Goal: Task Accomplishment & Management: Use online tool/utility

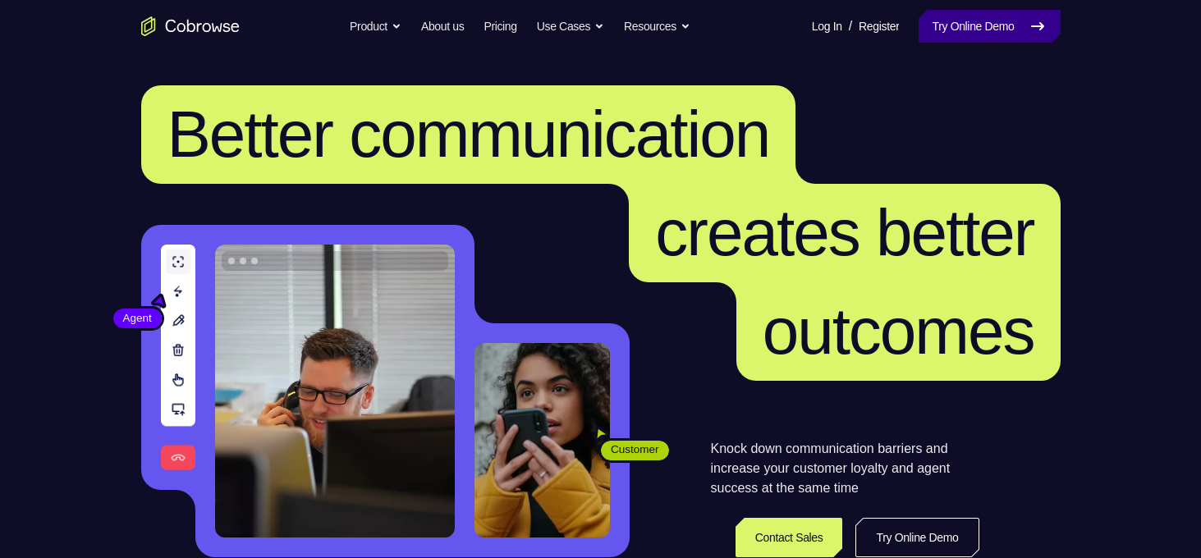
click at [939, 21] on link "Try Online Demo" at bounding box center [988, 26] width 141 height 33
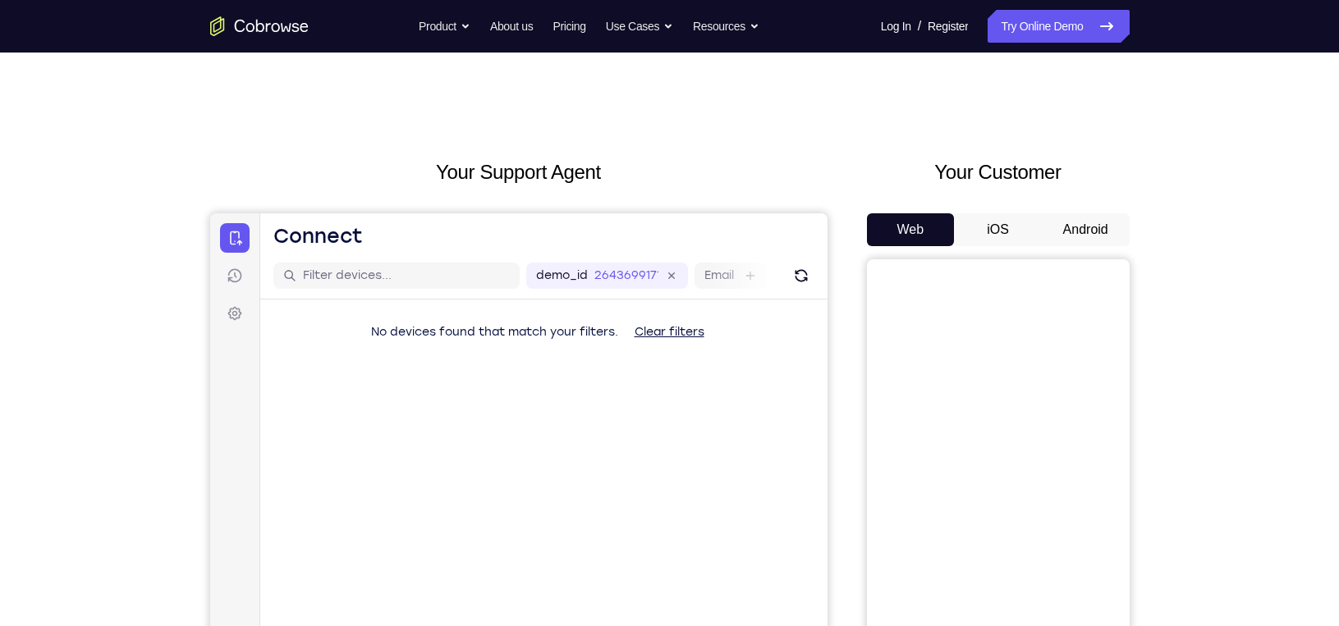
click at [1083, 240] on button "Android" at bounding box center [1086, 229] width 88 height 33
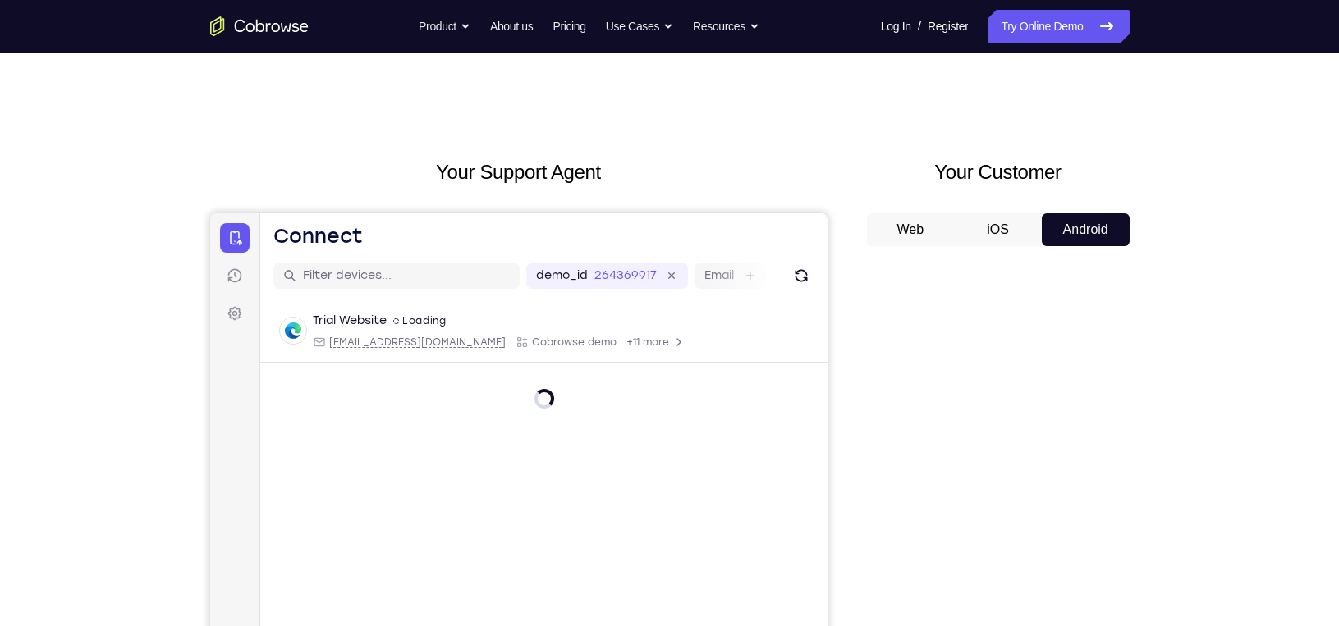
scroll to position [179, 0]
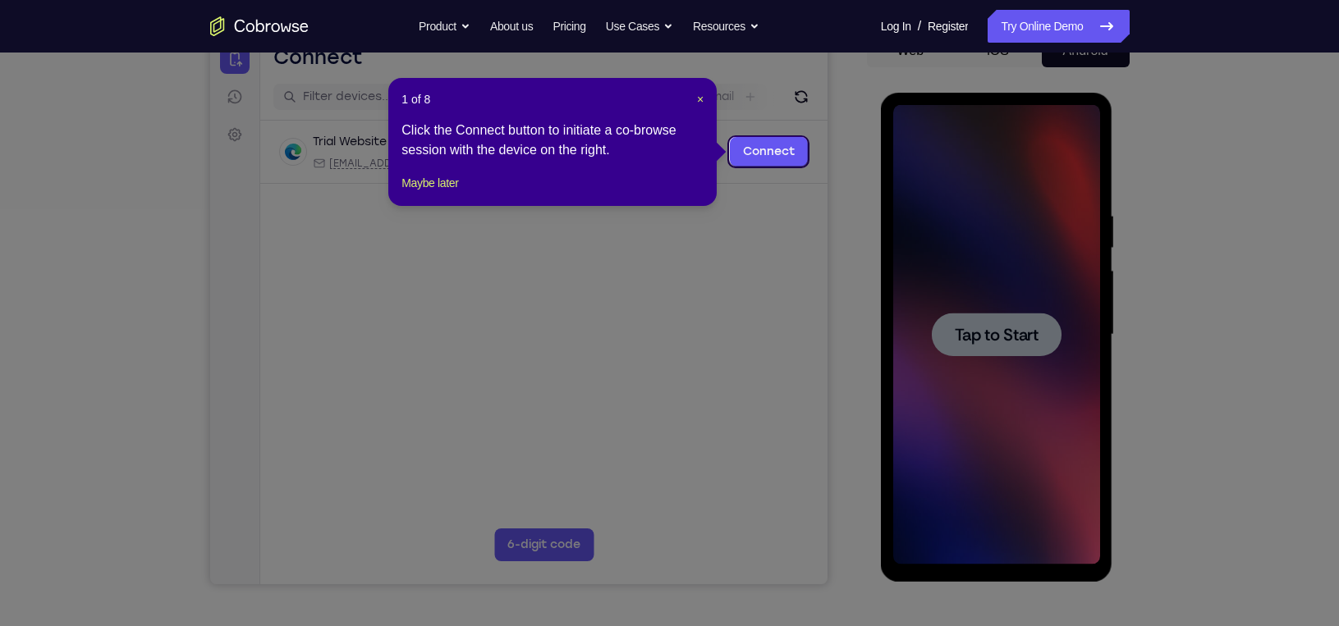
click at [705, 101] on div "1 of 8 × Click the Connect button to initiate a co-browse session with the devi…" at bounding box center [552, 142] width 328 height 128
click at [697, 98] on span "×" at bounding box center [700, 99] width 7 height 13
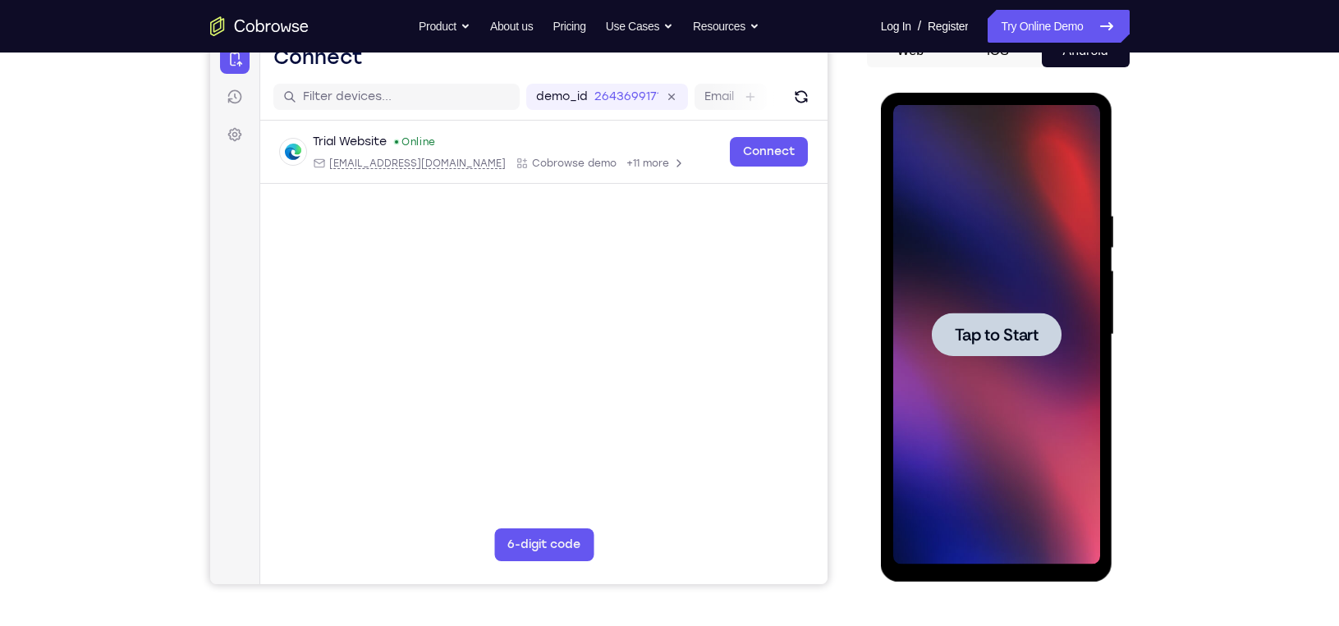
click at [962, 327] on span "Tap to Start" at bounding box center [997, 335] width 84 height 16
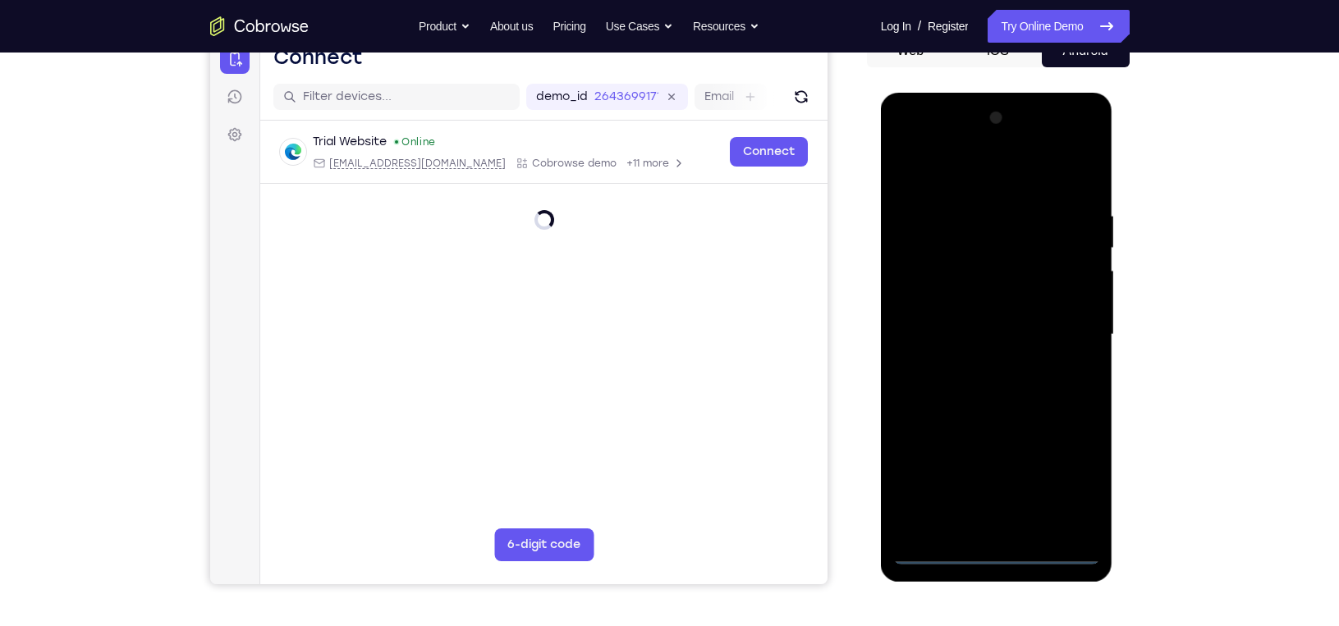
click at [996, 549] on div at bounding box center [996, 335] width 207 height 460
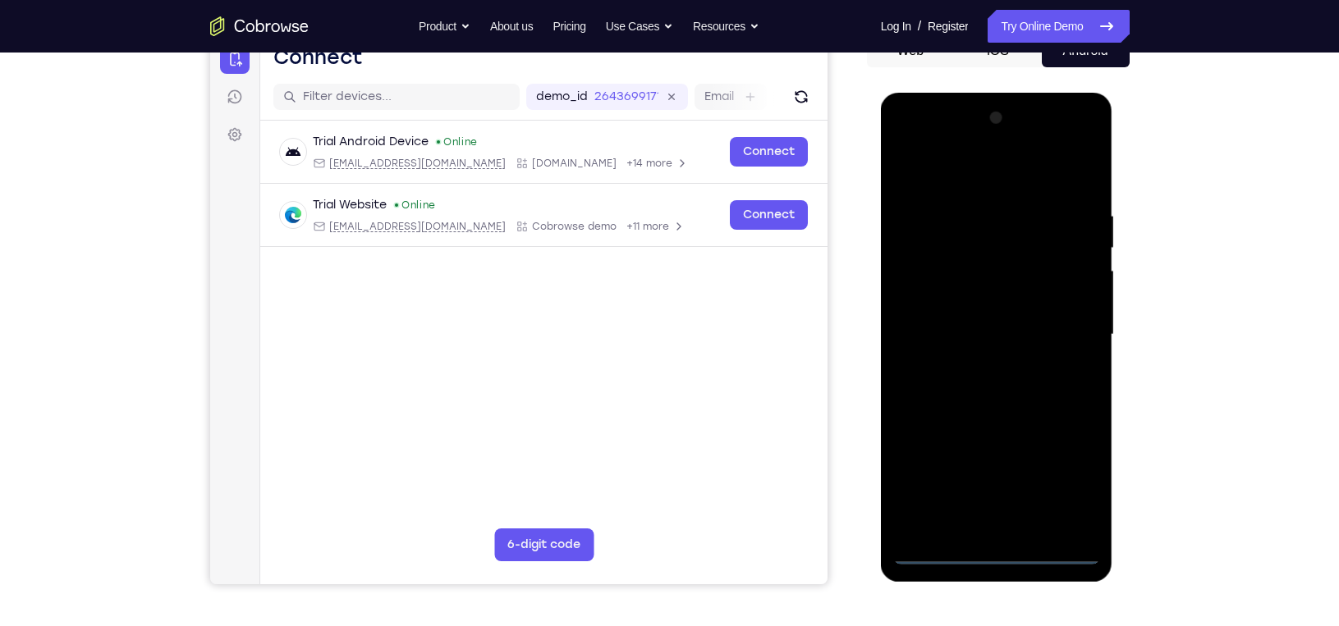
click at [1069, 492] on div at bounding box center [996, 335] width 207 height 460
click at [1072, 482] on div at bounding box center [996, 335] width 207 height 460
click at [980, 181] on div at bounding box center [996, 335] width 207 height 460
click at [1064, 321] on div at bounding box center [996, 335] width 207 height 460
click at [976, 530] on div at bounding box center [996, 335] width 207 height 460
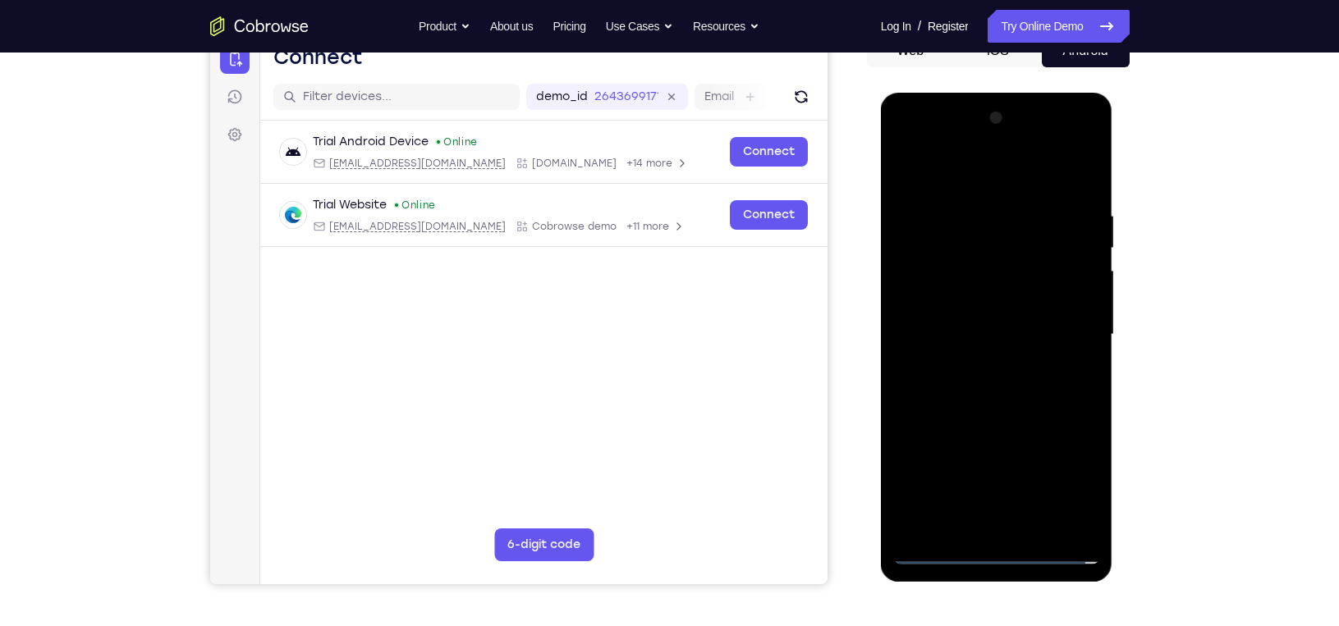
click at [956, 323] on div at bounding box center [996, 335] width 207 height 460
click at [936, 300] on div at bounding box center [996, 335] width 207 height 460
click at [954, 328] on div at bounding box center [996, 335] width 207 height 460
click at [949, 391] on div at bounding box center [996, 335] width 207 height 460
click at [969, 386] on div at bounding box center [996, 335] width 207 height 460
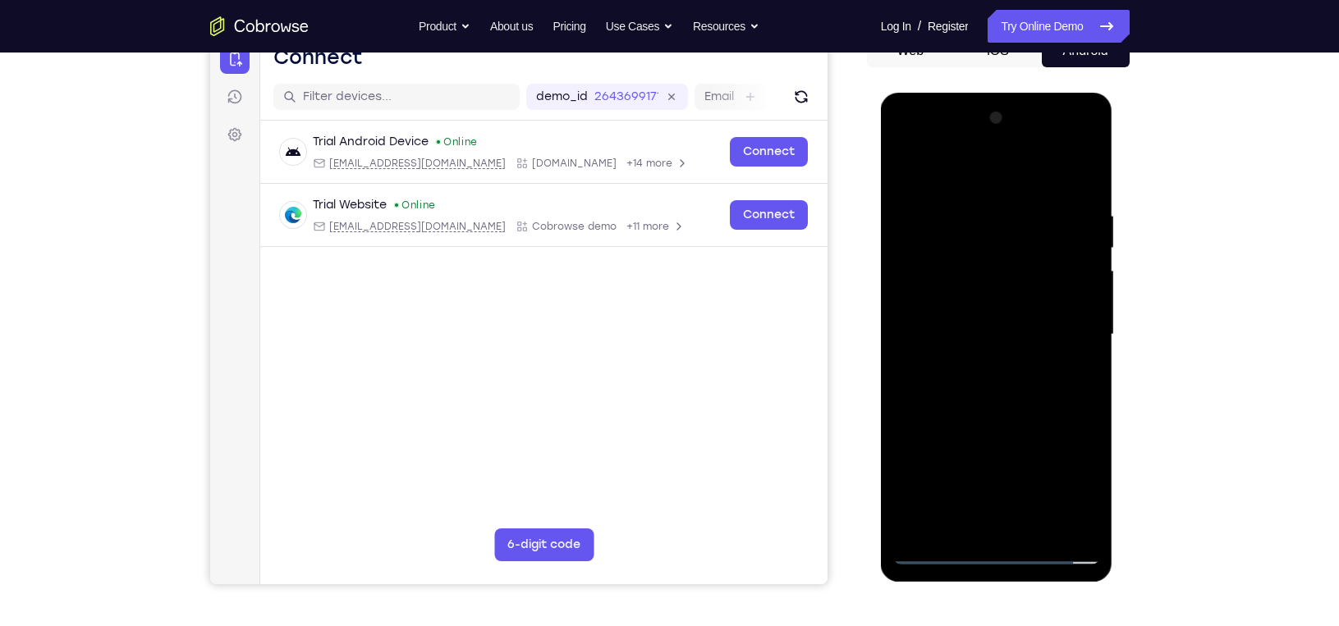
click at [937, 395] on div at bounding box center [996, 335] width 207 height 460
click at [983, 404] on div at bounding box center [996, 335] width 207 height 460
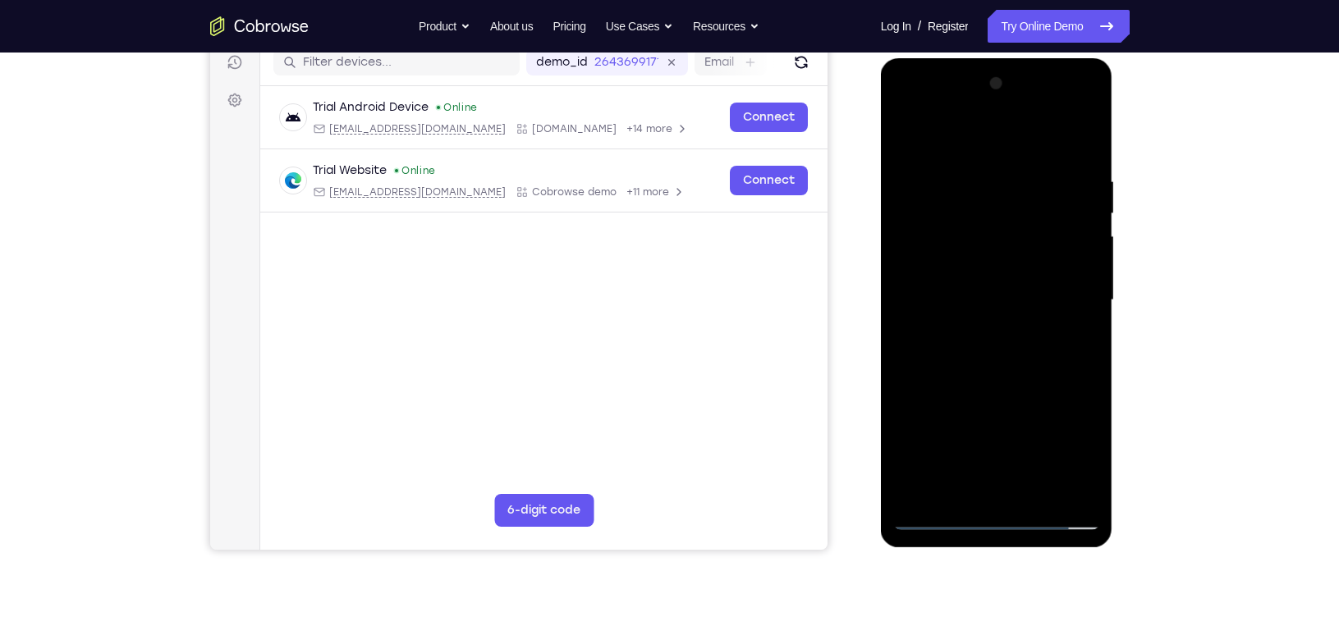
scroll to position [214, 0]
drag, startPoint x: 1019, startPoint y: 410, endPoint x: 970, endPoint y: 275, distance: 143.1
click at [970, 275] on div at bounding box center [996, 300] width 207 height 460
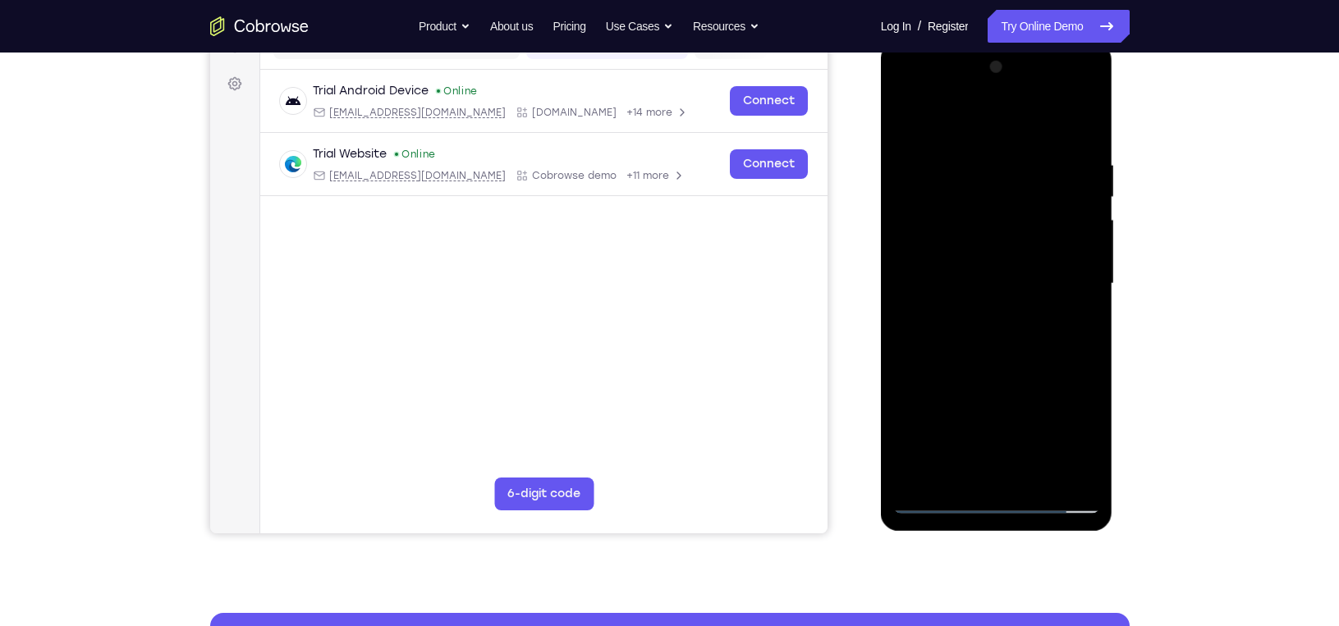
click at [905, 377] on div at bounding box center [996, 284] width 207 height 460
drag, startPoint x: 1041, startPoint y: 415, endPoint x: 984, endPoint y: 256, distance: 169.0
click at [984, 256] on div at bounding box center [996, 284] width 207 height 460
drag, startPoint x: 1033, startPoint y: 379, endPoint x: 990, endPoint y: 251, distance: 135.2
click at [990, 251] on div at bounding box center [996, 284] width 207 height 460
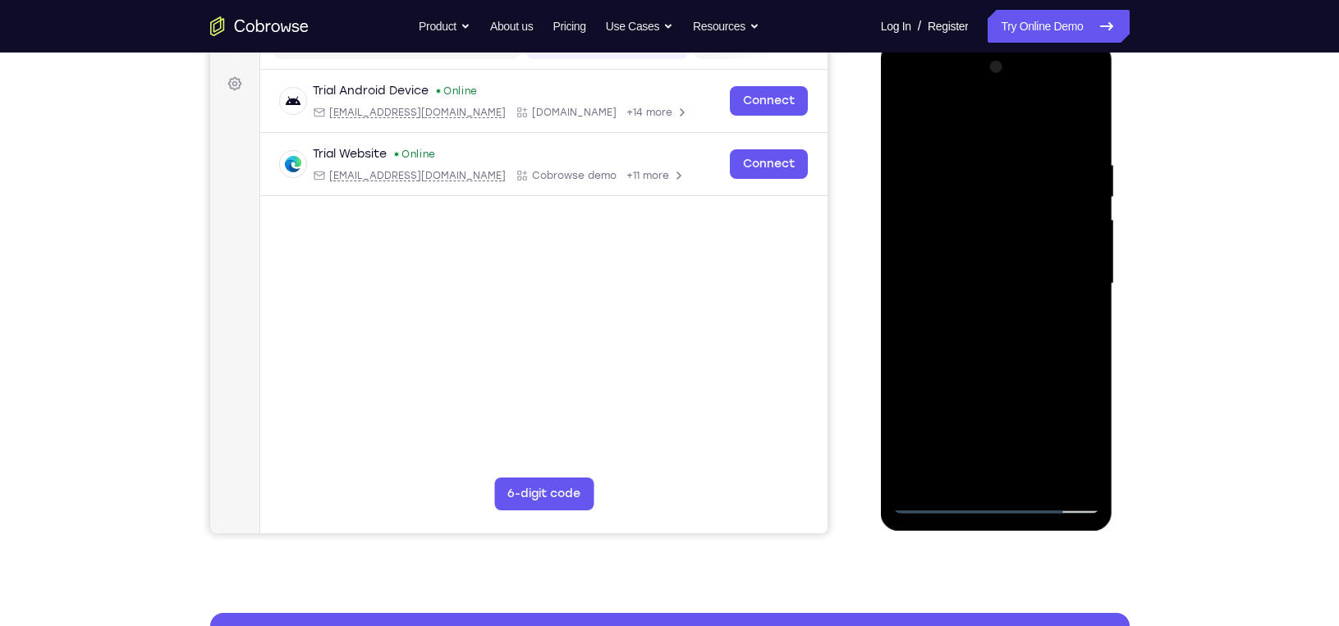
drag, startPoint x: 1009, startPoint y: 361, endPoint x: 980, endPoint y: 281, distance: 85.4
click at [980, 281] on div at bounding box center [996, 284] width 207 height 460
drag, startPoint x: 1011, startPoint y: 394, endPoint x: 952, endPoint y: 282, distance: 127.0
click at [952, 282] on div at bounding box center [996, 284] width 207 height 460
drag, startPoint x: 1005, startPoint y: 389, endPoint x: 959, endPoint y: 285, distance: 113.6
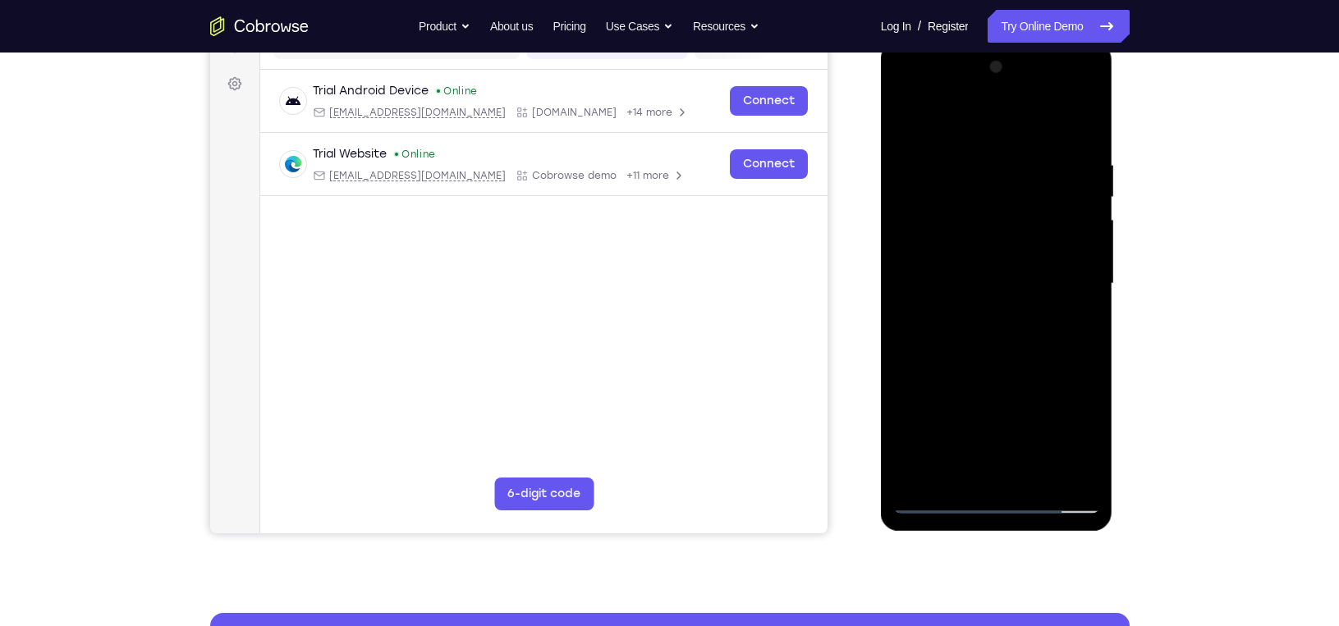
click at [959, 285] on div at bounding box center [996, 284] width 207 height 460
drag, startPoint x: 995, startPoint y: 424, endPoint x: 931, endPoint y: 281, distance: 157.3
click at [931, 281] on div at bounding box center [996, 284] width 207 height 460
drag, startPoint x: 1010, startPoint y: 392, endPoint x: 942, endPoint y: 277, distance: 132.5
click at [942, 277] on div at bounding box center [996, 284] width 207 height 460
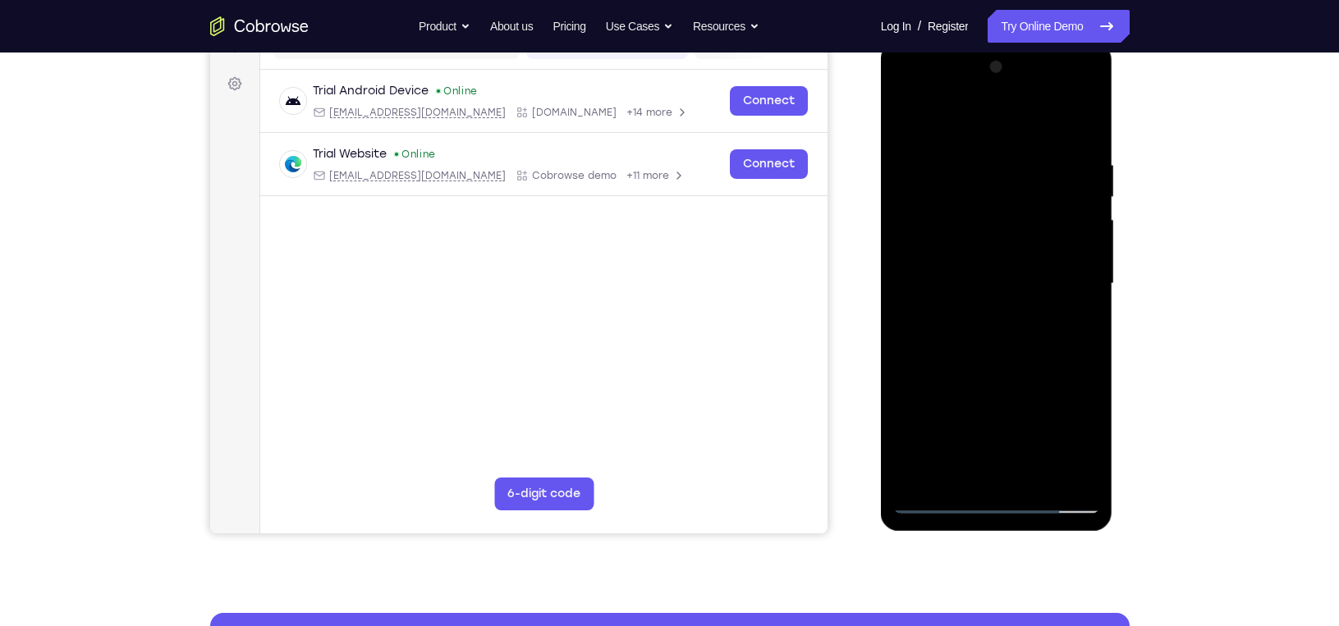
drag, startPoint x: 1010, startPoint y: 378, endPoint x: 931, endPoint y: 255, distance: 146.2
click at [931, 255] on div at bounding box center [996, 284] width 207 height 460
drag, startPoint x: 1001, startPoint y: 360, endPoint x: 926, endPoint y: 224, distance: 155.4
click at [926, 224] on div at bounding box center [996, 284] width 207 height 460
click at [908, 346] on div at bounding box center [996, 284] width 207 height 460
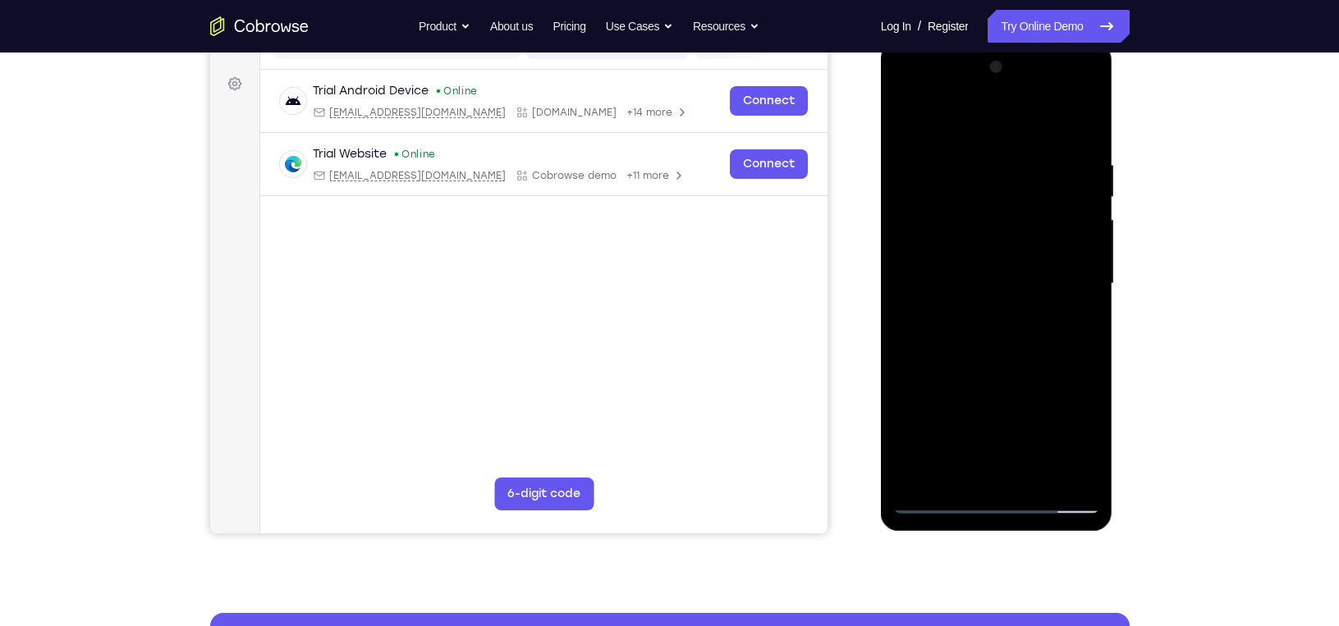
click at [1082, 207] on div at bounding box center [996, 284] width 207 height 460
drag, startPoint x: 1023, startPoint y: 392, endPoint x: 968, endPoint y: 240, distance: 160.4
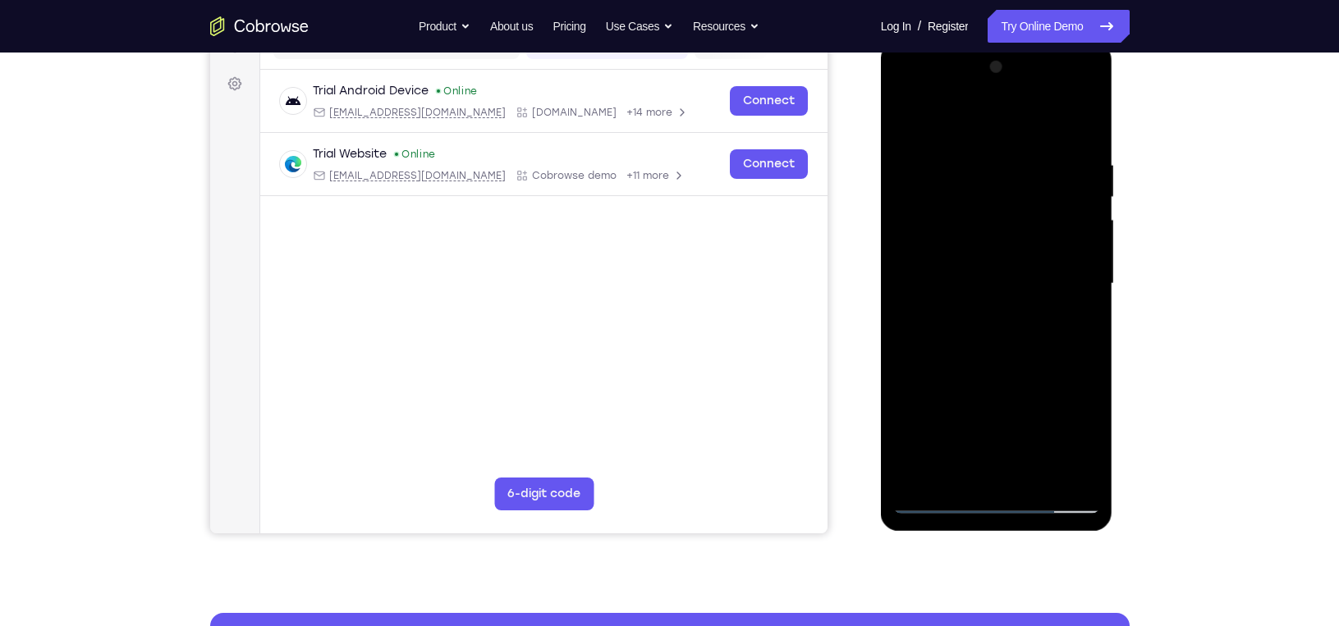
click at [968, 240] on div at bounding box center [996, 284] width 207 height 460
drag, startPoint x: 1024, startPoint y: 387, endPoint x: 957, endPoint y: 215, distance: 185.0
click at [957, 215] on div at bounding box center [996, 284] width 207 height 460
drag, startPoint x: 1046, startPoint y: 407, endPoint x: 952, endPoint y: 240, distance: 191.5
click at [952, 240] on div at bounding box center [996, 284] width 207 height 460
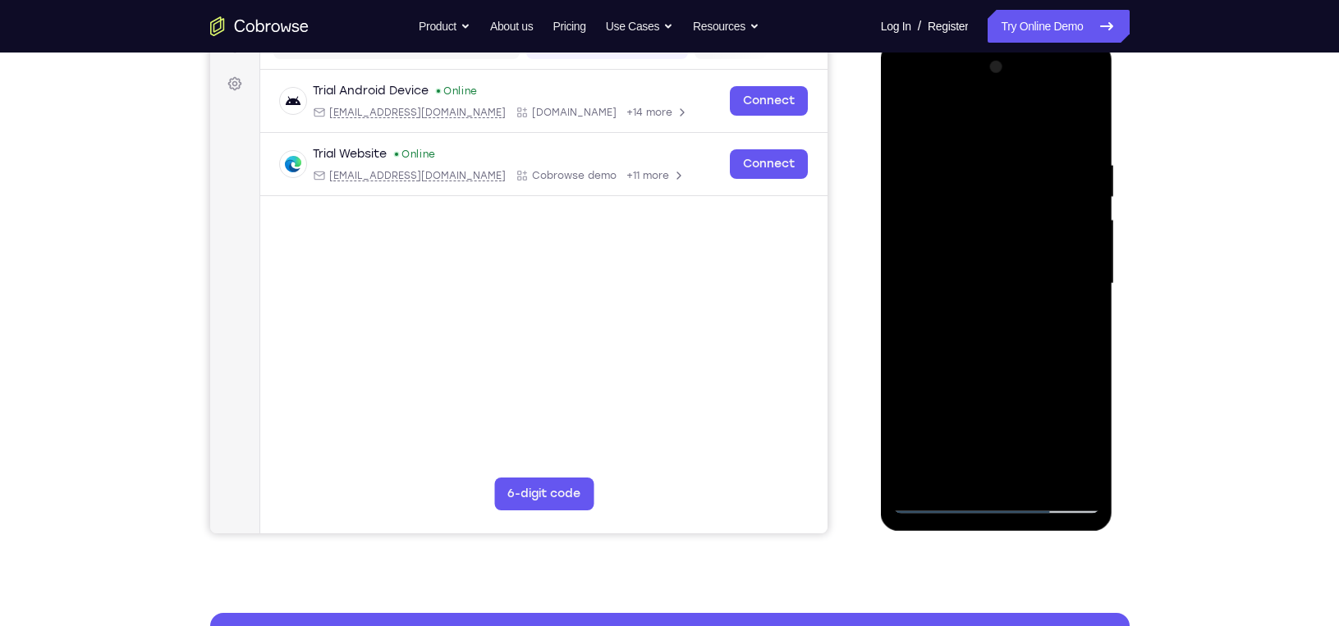
drag, startPoint x: 1058, startPoint y: 390, endPoint x: 979, endPoint y: 267, distance: 146.2
click at [979, 267] on div at bounding box center [996, 284] width 207 height 460
drag, startPoint x: 1028, startPoint y: 395, endPoint x: 960, endPoint y: 255, distance: 154.9
click at [960, 255] on div at bounding box center [996, 284] width 207 height 460
drag, startPoint x: 1033, startPoint y: 368, endPoint x: 969, endPoint y: 231, distance: 151.3
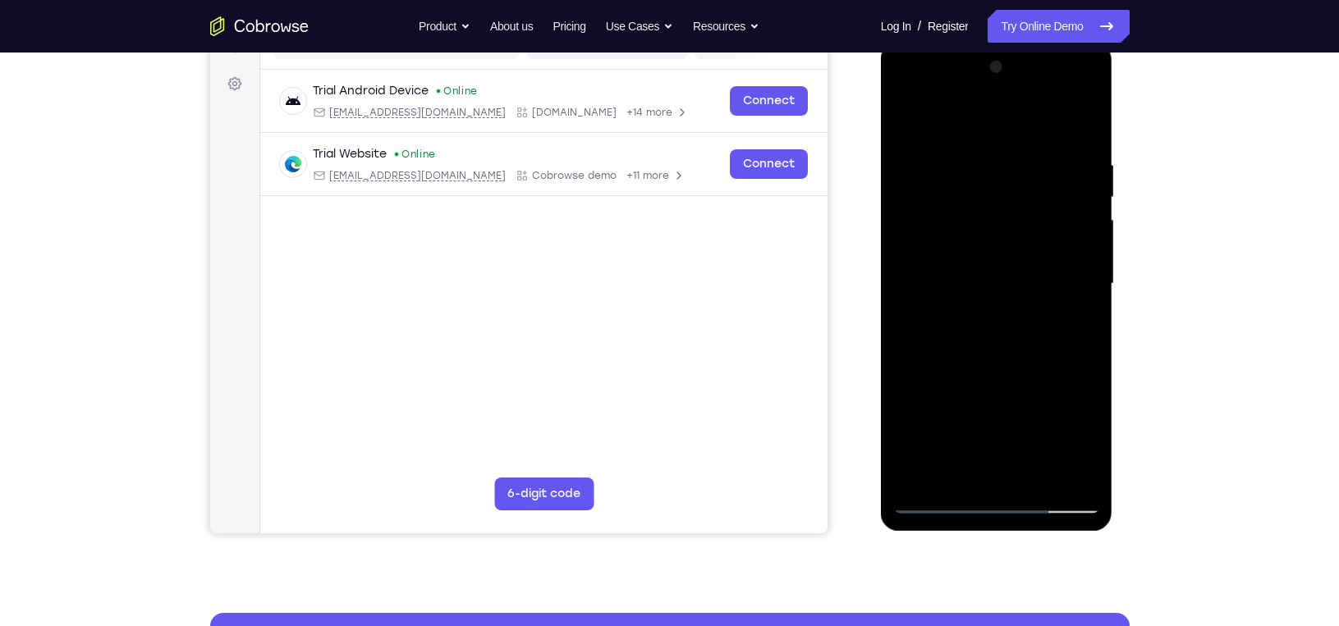
click at [969, 231] on div at bounding box center [996, 284] width 207 height 460
click at [1087, 475] on div at bounding box center [996, 284] width 207 height 460
click at [917, 474] on div at bounding box center [996, 284] width 207 height 460
click at [969, 160] on div at bounding box center [996, 284] width 207 height 460
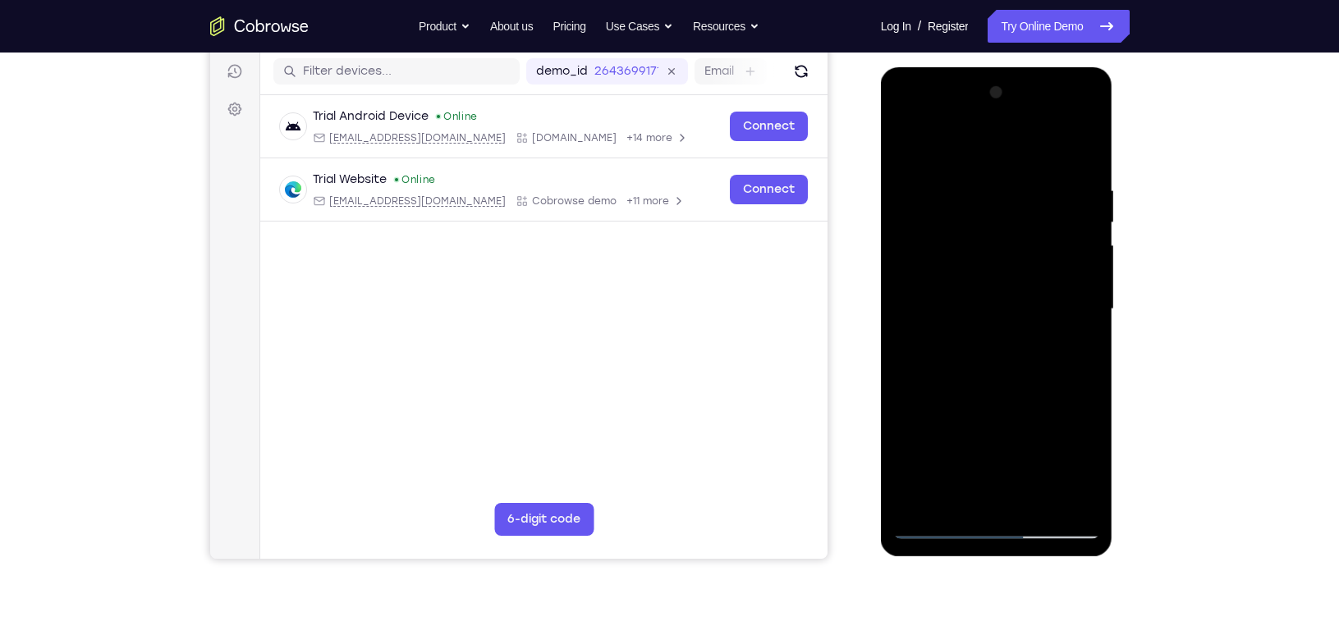
scroll to position [205, 0]
click at [1083, 493] on div at bounding box center [996, 309] width 207 height 460
click at [982, 498] on div at bounding box center [996, 309] width 207 height 460
drag, startPoint x: 927, startPoint y: 408, endPoint x: 942, endPoint y: 286, distance: 122.5
click at [942, 286] on div at bounding box center [996, 309] width 207 height 460
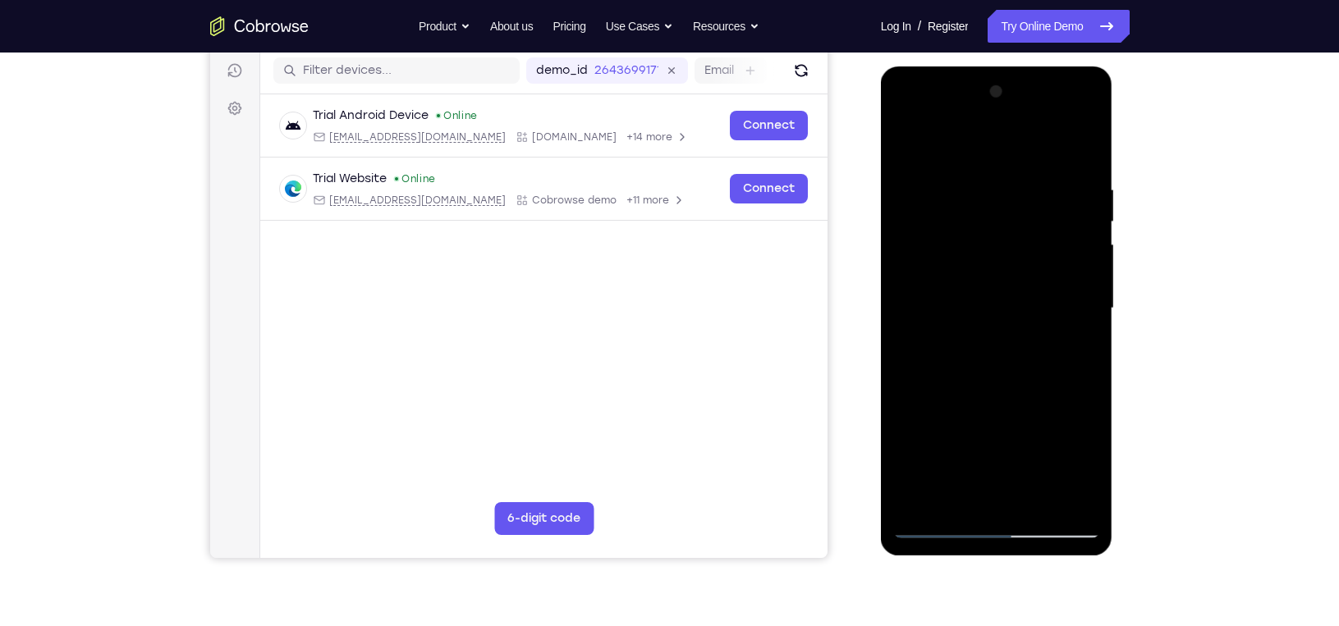
click at [959, 496] on div at bounding box center [996, 309] width 207 height 460
click at [1012, 290] on div at bounding box center [996, 309] width 207 height 460
click at [1050, 495] on div at bounding box center [996, 309] width 207 height 460
click at [1051, 495] on div at bounding box center [996, 309] width 207 height 460
click at [1028, 318] on div at bounding box center [996, 309] width 207 height 460
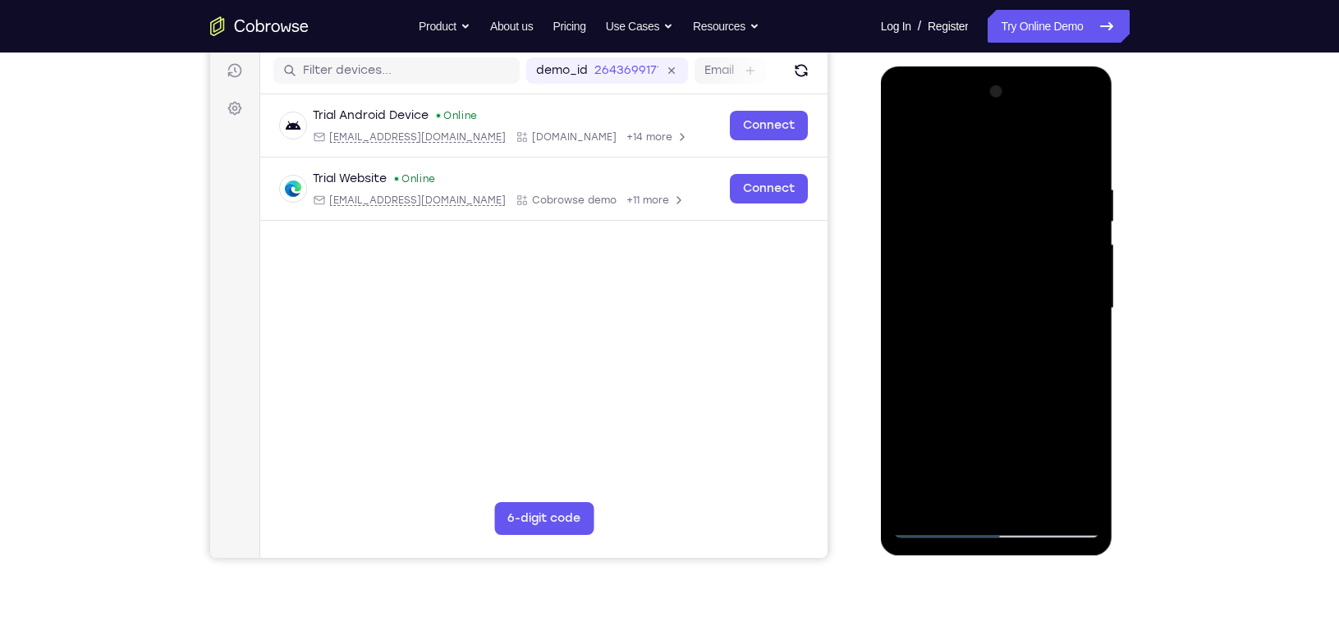
click at [1051, 497] on div at bounding box center [996, 309] width 207 height 460
click at [1071, 495] on div at bounding box center [996, 309] width 207 height 460
click at [1083, 147] on div at bounding box center [996, 309] width 207 height 460
click at [1037, 498] on div at bounding box center [996, 309] width 207 height 460
click at [1005, 396] on div at bounding box center [996, 309] width 207 height 460
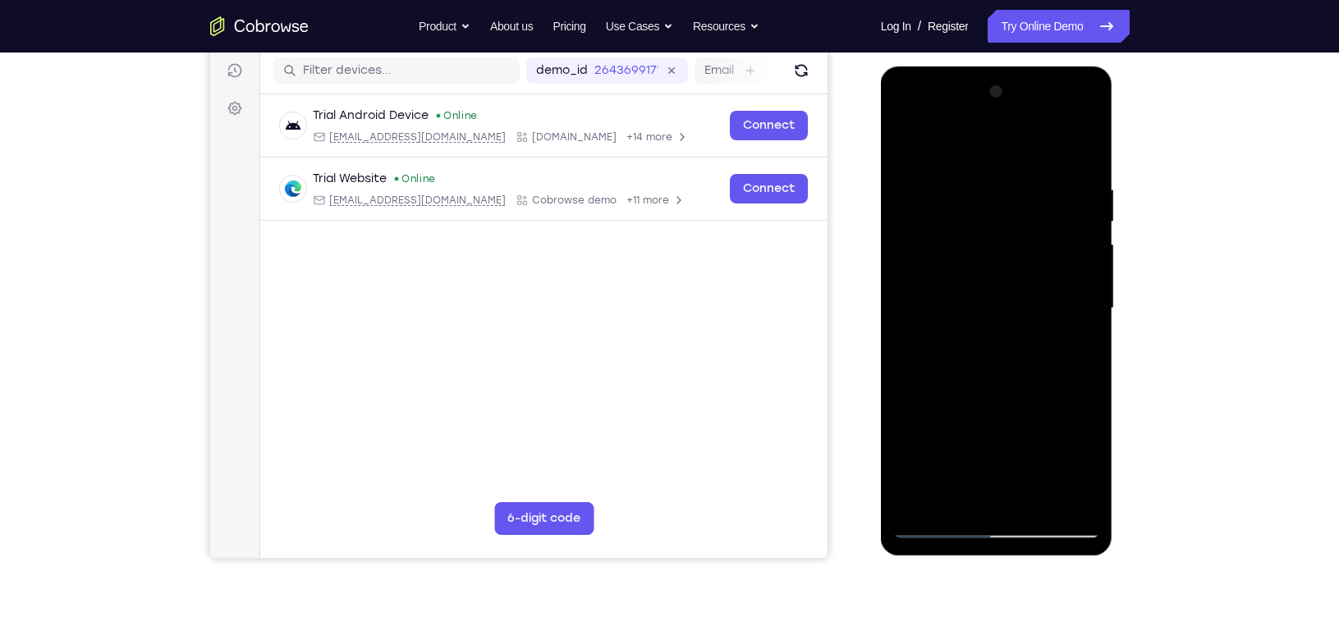
click at [955, 263] on div at bounding box center [996, 309] width 207 height 460
drag, startPoint x: 981, startPoint y: 195, endPoint x: 981, endPoint y: 278, distance: 82.9
click at [981, 278] on div at bounding box center [996, 309] width 207 height 460
drag, startPoint x: 974, startPoint y: 197, endPoint x: 988, endPoint y: 297, distance: 101.1
click at [988, 297] on div at bounding box center [996, 309] width 207 height 460
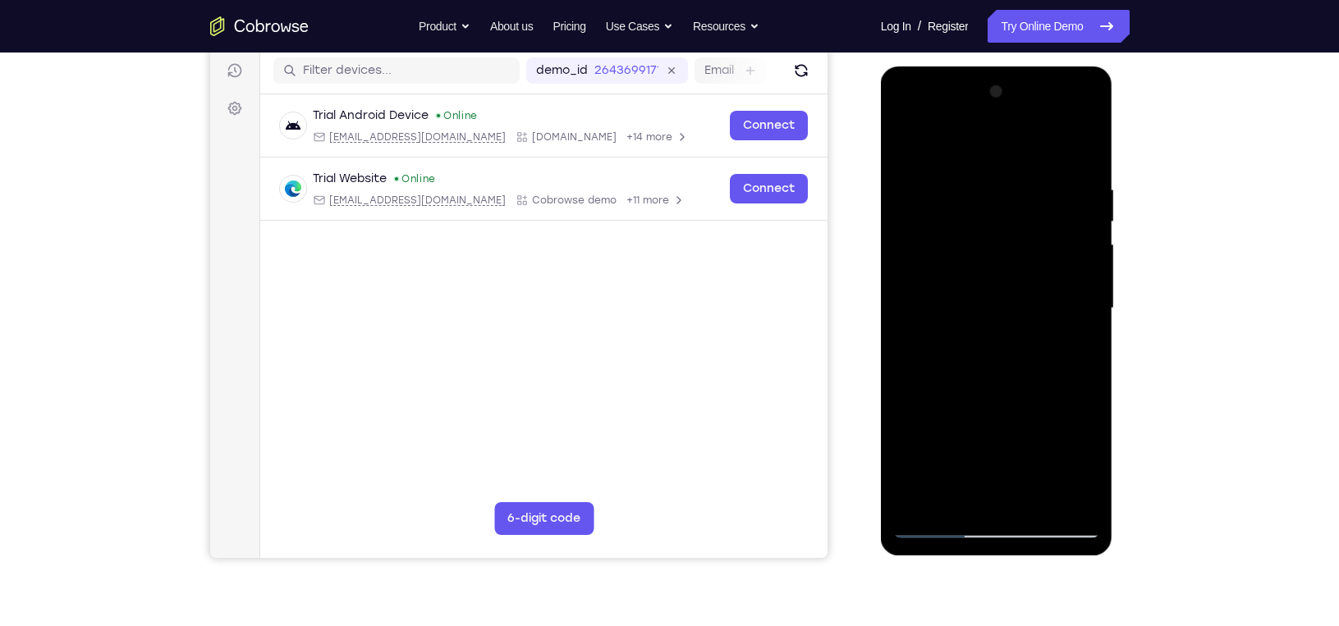
drag, startPoint x: 1053, startPoint y: 213, endPoint x: 1056, endPoint y: 289, distance: 75.6
click at [1056, 289] on div at bounding box center [996, 309] width 207 height 460
drag, startPoint x: 1029, startPoint y: 208, endPoint x: 1033, endPoint y: 303, distance: 94.4
click at [1033, 303] on div at bounding box center [996, 309] width 207 height 460
drag, startPoint x: 990, startPoint y: 158, endPoint x: 1001, endPoint y: 273, distance: 116.3
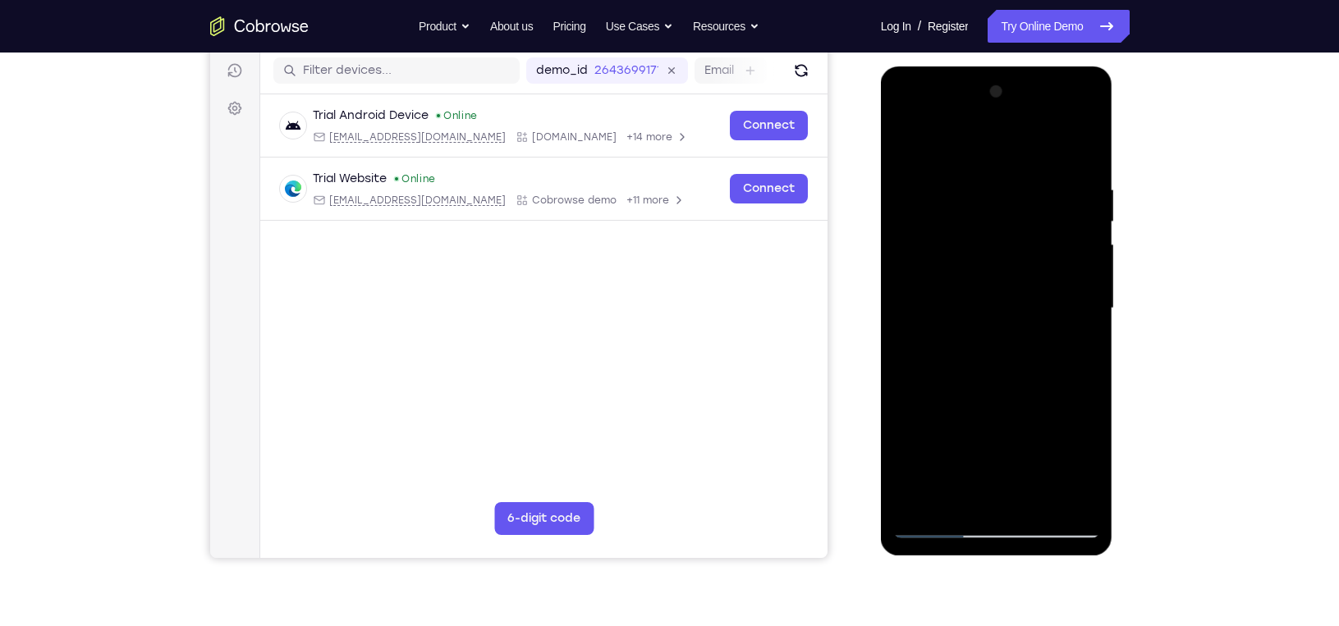
click at [1001, 273] on div at bounding box center [996, 309] width 207 height 460
drag, startPoint x: 1025, startPoint y: 198, endPoint x: 1036, endPoint y: 296, distance: 99.1
click at [1036, 296] on div at bounding box center [996, 309] width 207 height 460
drag, startPoint x: 1014, startPoint y: 191, endPoint x: 1014, endPoint y: 342, distance: 151.0
click at [1014, 342] on div at bounding box center [996, 309] width 207 height 460
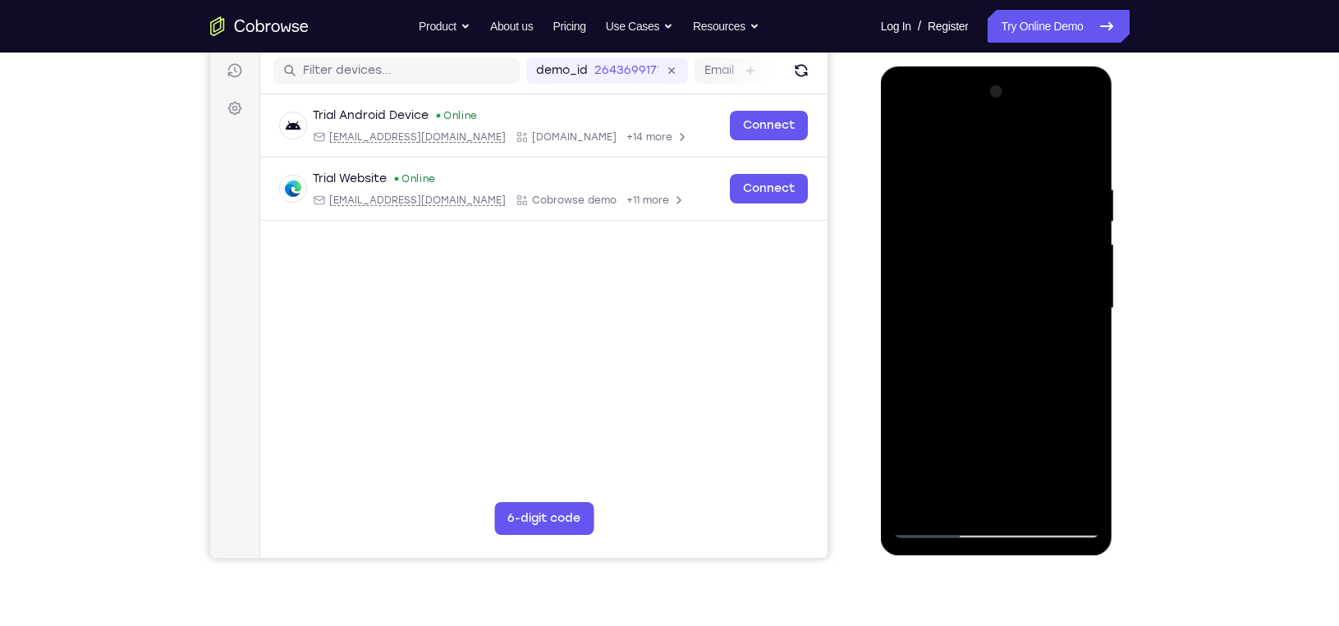
drag, startPoint x: 1047, startPoint y: 225, endPoint x: 1032, endPoint y: 417, distance: 192.7
click at [1032, 417] on div at bounding box center [996, 309] width 207 height 460
drag, startPoint x: 1039, startPoint y: 255, endPoint x: 1039, endPoint y: 382, distance: 126.4
click at [1039, 382] on div at bounding box center [996, 309] width 207 height 460
drag, startPoint x: 1026, startPoint y: 257, endPoint x: 1027, endPoint y: 344, distance: 87.0
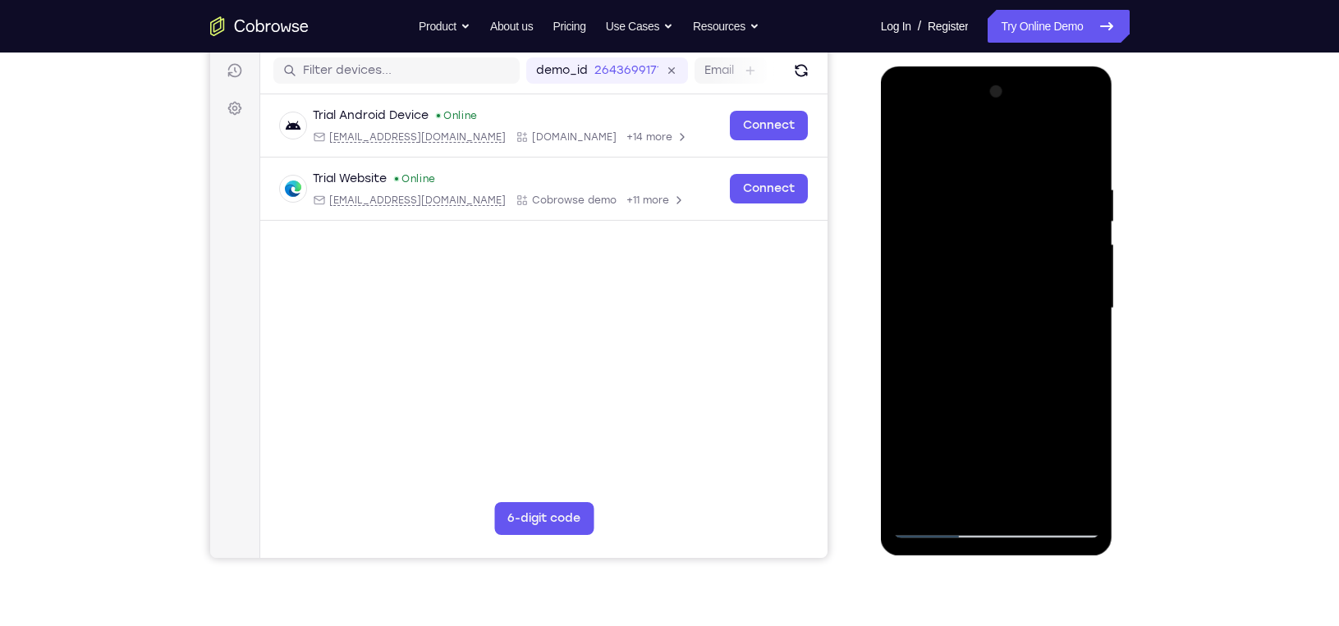
click at [1027, 344] on div at bounding box center [996, 309] width 207 height 460
drag, startPoint x: 1014, startPoint y: 395, endPoint x: 1007, endPoint y: 315, distance: 80.0
click at [1007, 315] on div at bounding box center [996, 309] width 207 height 460
click at [907, 145] on div at bounding box center [996, 309] width 207 height 460
click at [964, 269] on div at bounding box center [996, 309] width 207 height 460
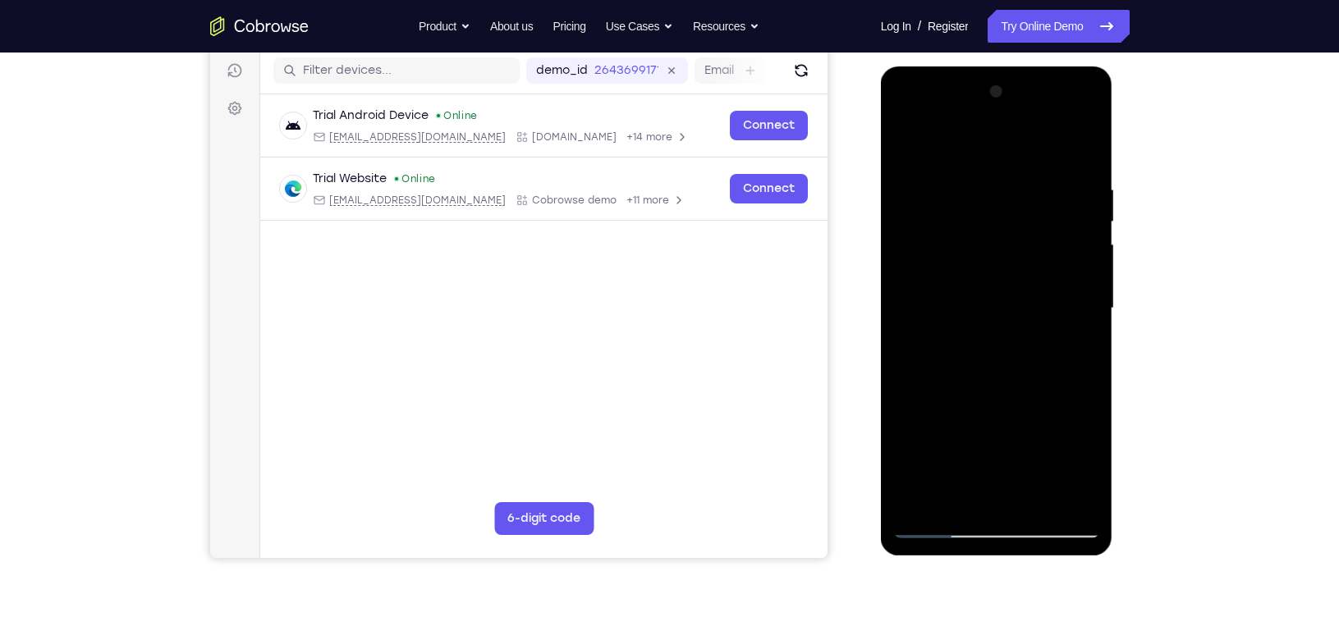
drag, startPoint x: 973, startPoint y: 410, endPoint x: 959, endPoint y: 324, distance: 87.2
click at [959, 324] on div at bounding box center [996, 309] width 207 height 460
click at [1087, 497] on div at bounding box center [996, 309] width 207 height 460
click at [910, 144] on div at bounding box center [996, 309] width 207 height 460
click at [989, 436] on div at bounding box center [996, 309] width 207 height 460
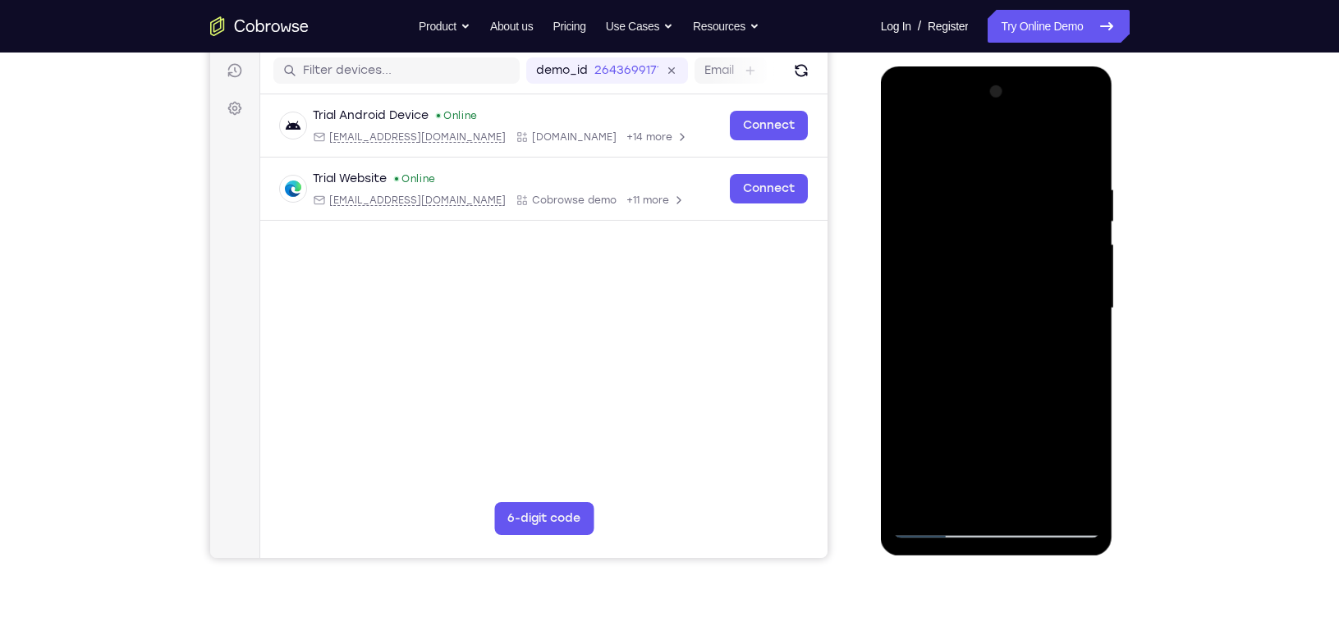
click at [904, 144] on div at bounding box center [996, 309] width 207 height 460
click at [987, 333] on div at bounding box center [996, 309] width 207 height 460
click at [1080, 466] on div at bounding box center [996, 309] width 207 height 460
click at [1072, 350] on div at bounding box center [996, 309] width 207 height 460
click at [903, 149] on div at bounding box center [996, 309] width 207 height 460
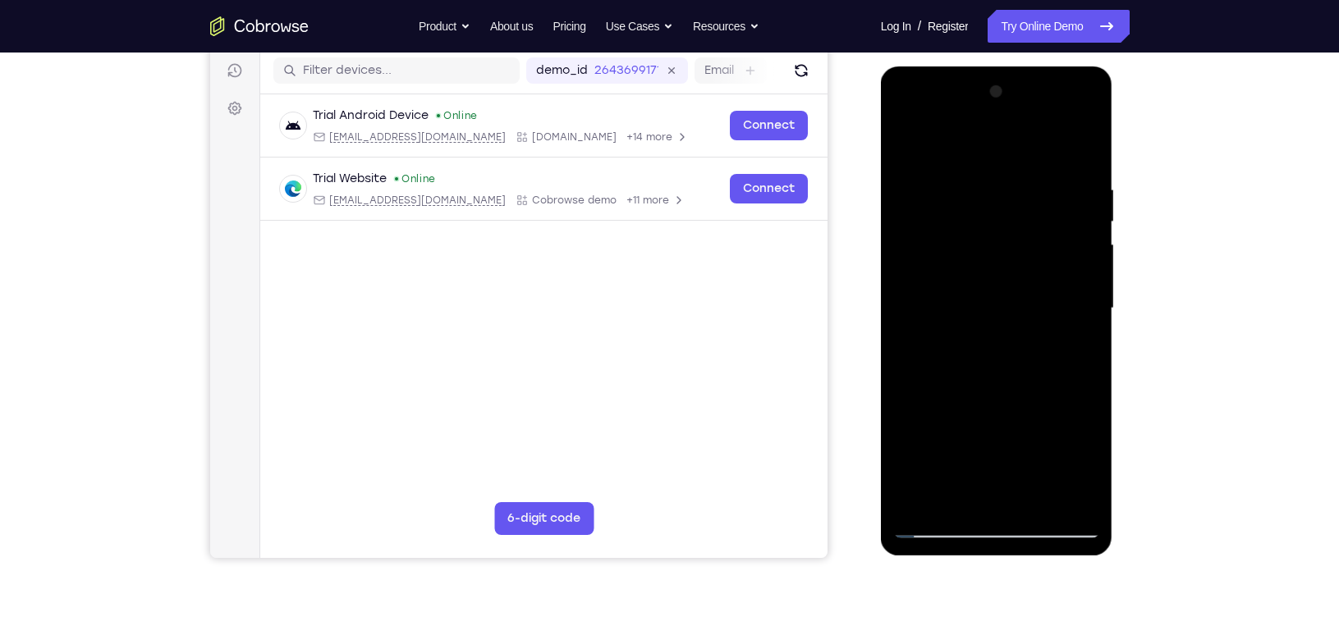
click at [968, 335] on div at bounding box center [996, 309] width 207 height 460
click at [904, 141] on div at bounding box center [996, 309] width 207 height 460
click at [979, 367] on div at bounding box center [996, 309] width 207 height 460
click at [904, 145] on div at bounding box center [996, 309] width 207 height 460
click at [1008, 414] on div at bounding box center [996, 309] width 207 height 460
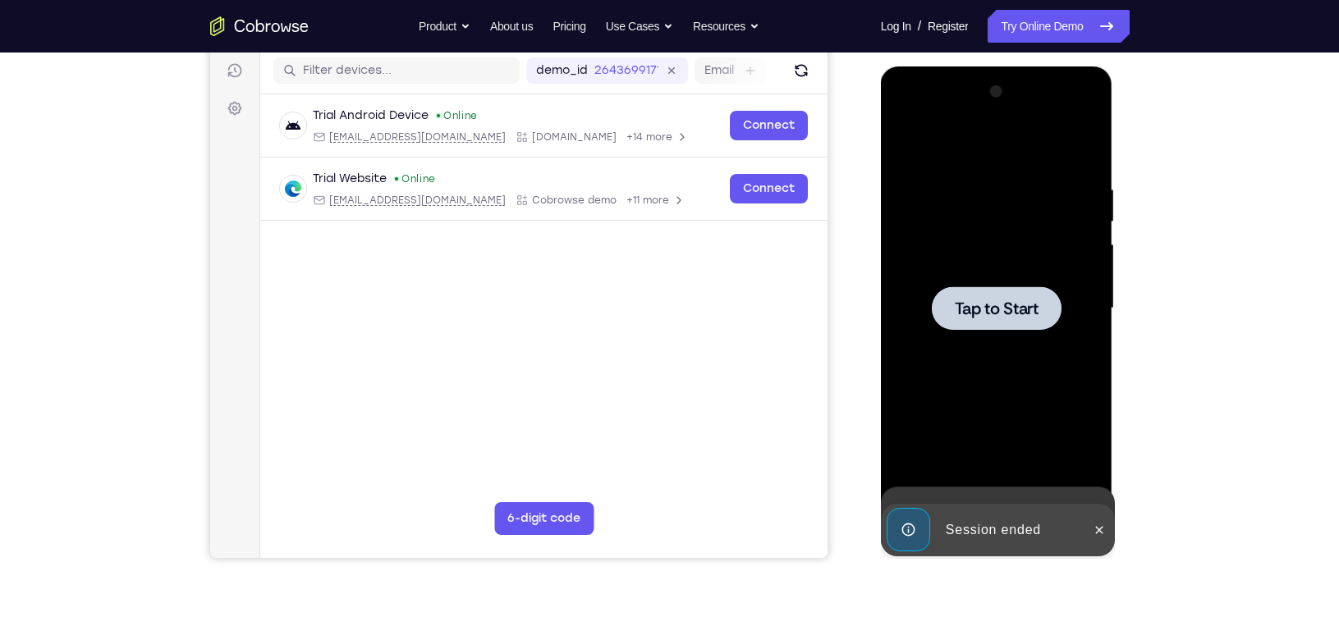
click at [958, 499] on div at bounding box center [996, 309] width 207 height 460
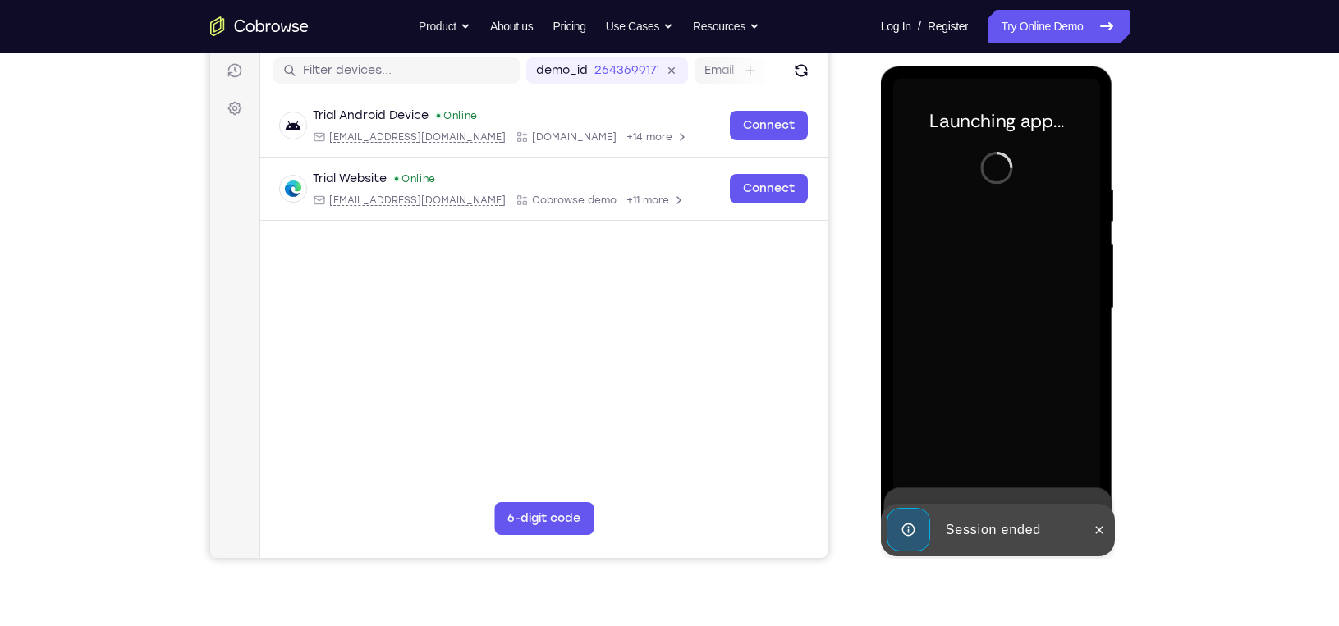
scroll to position [203, 0]
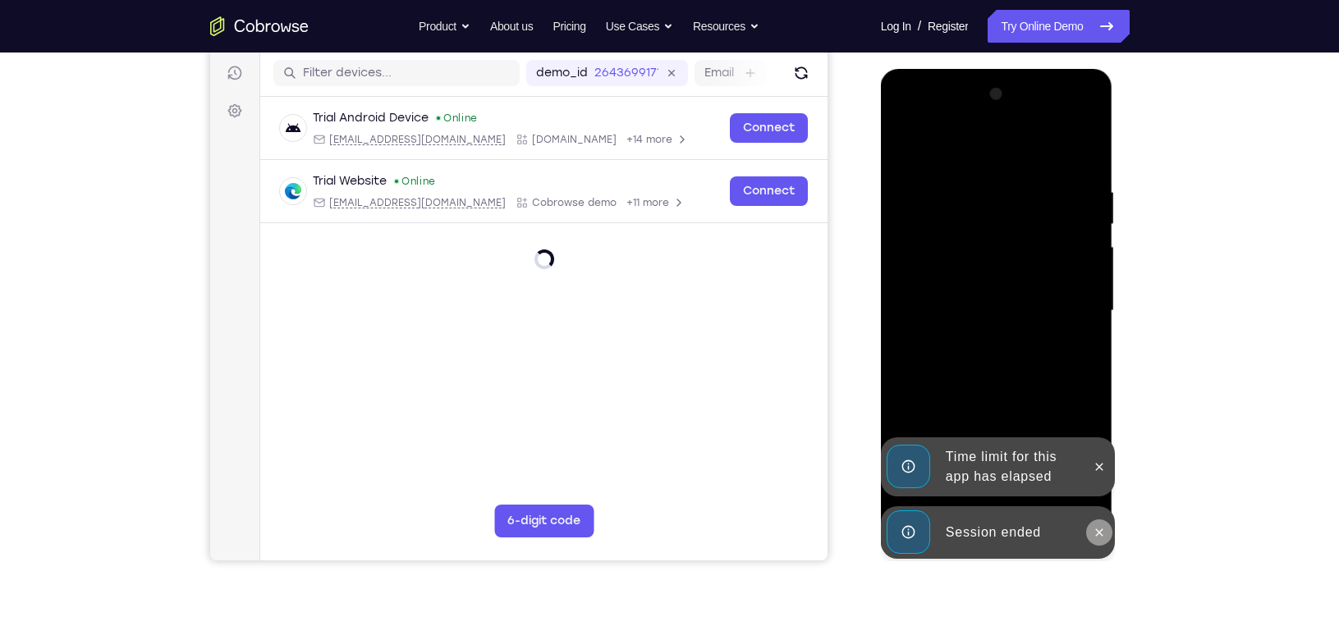
click at [1106, 537] on button at bounding box center [1099, 533] width 26 height 26
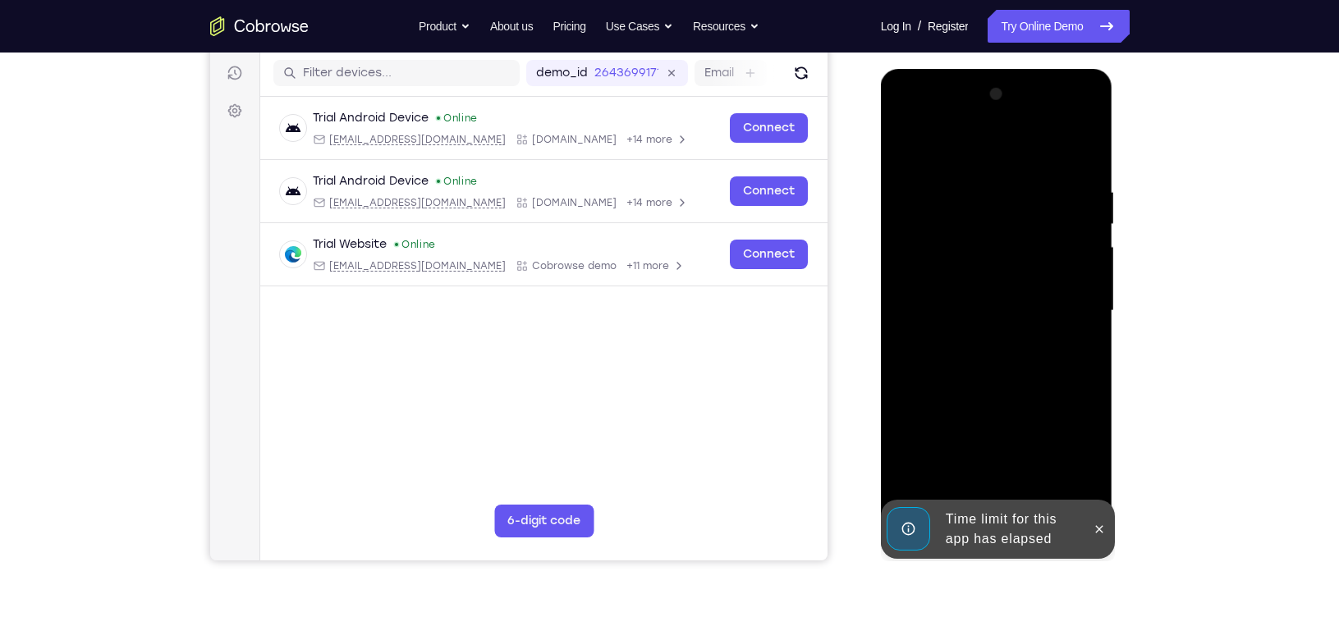
click at [1094, 471] on div at bounding box center [996, 311] width 207 height 460
click at [1101, 523] on icon at bounding box center [1098, 529] width 13 height 13
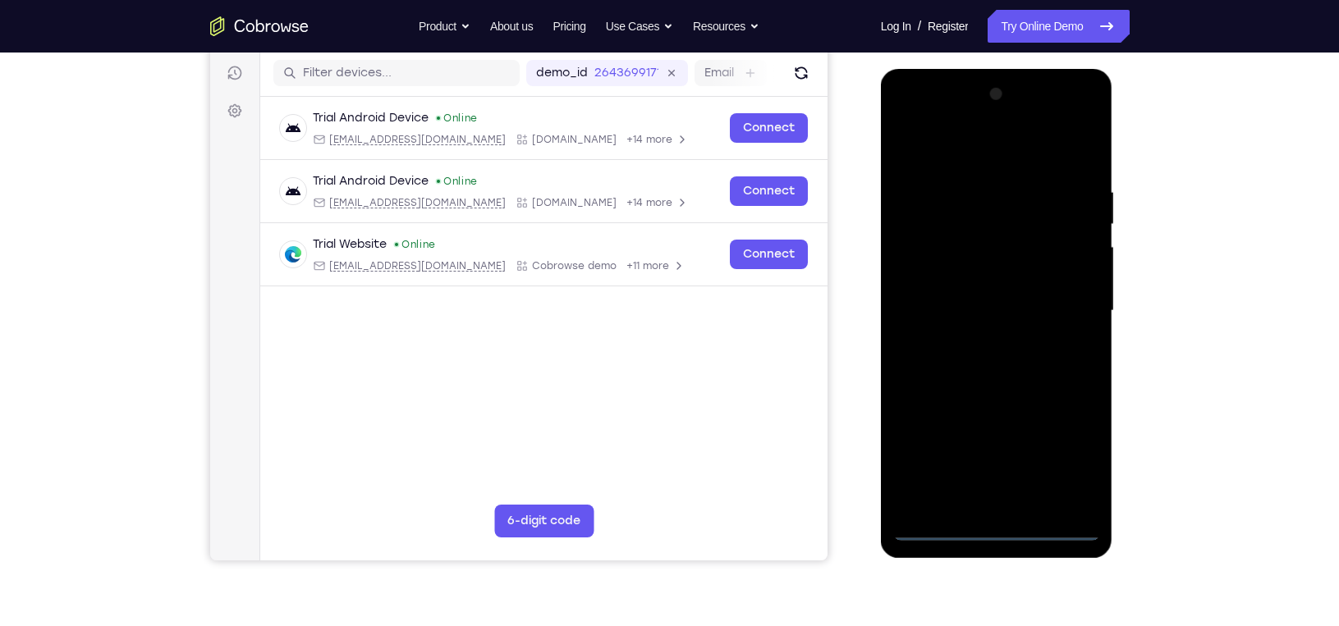
click at [995, 532] on div at bounding box center [996, 311] width 207 height 460
click at [1067, 461] on div at bounding box center [996, 311] width 207 height 460
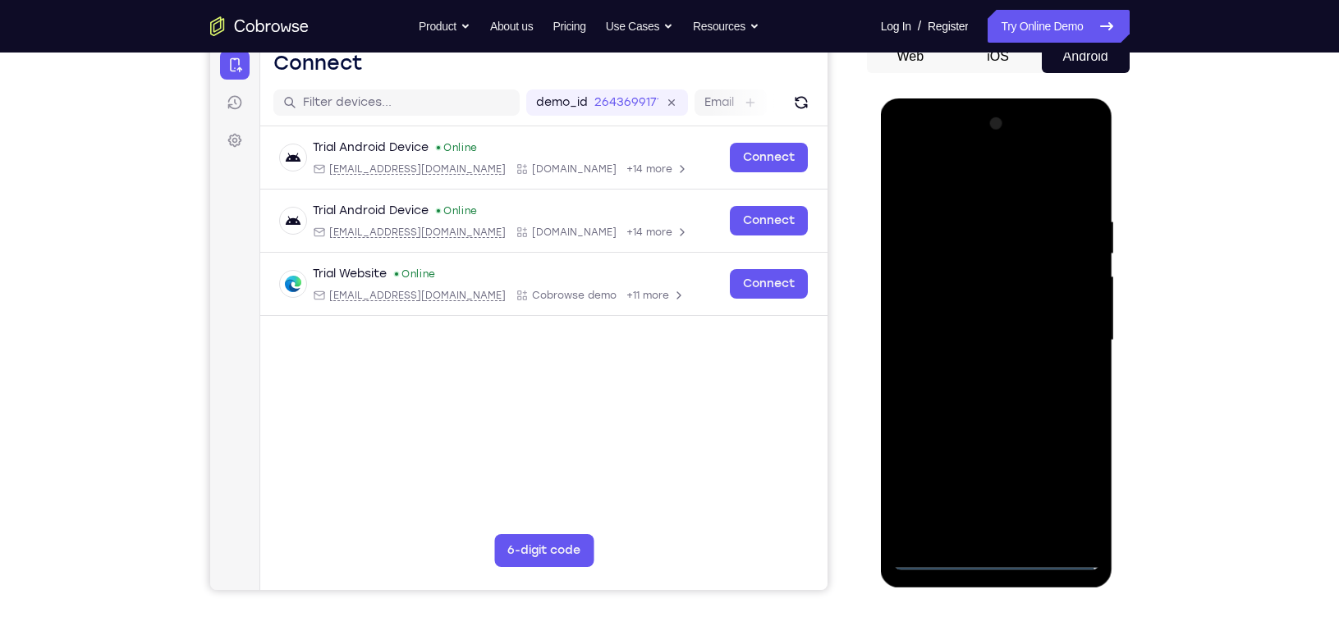
click at [949, 178] on div at bounding box center [996, 341] width 207 height 460
click at [1069, 334] on div at bounding box center [996, 341] width 207 height 460
click at [978, 369] on div at bounding box center [996, 341] width 207 height 460
click at [963, 331] on div at bounding box center [996, 341] width 207 height 460
click at [947, 309] on div at bounding box center [996, 341] width 207 height 460
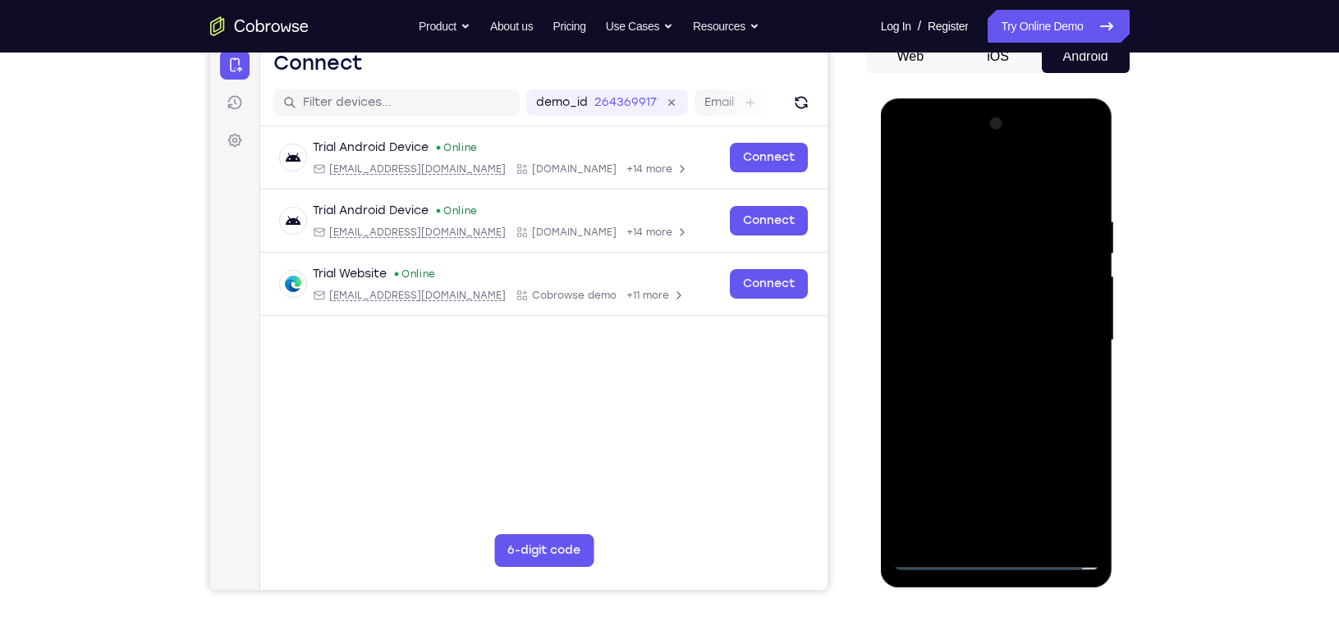
click at [950, 333] on div at bounding box center [996, 341] width 207 height 460
click at [1003, 404] on div at bounding box center [996, 341] width 207 height 460
drag, startPoint x: 991, startPoint y: 190, endPoint x: 968, endPoint y: 106, distance: 87.0
click at [968, 106] on div at bounding box center [997, 342] width 232 height 489
click at [970, 222] on div at bounding box center [996, 341] width 207 height 460
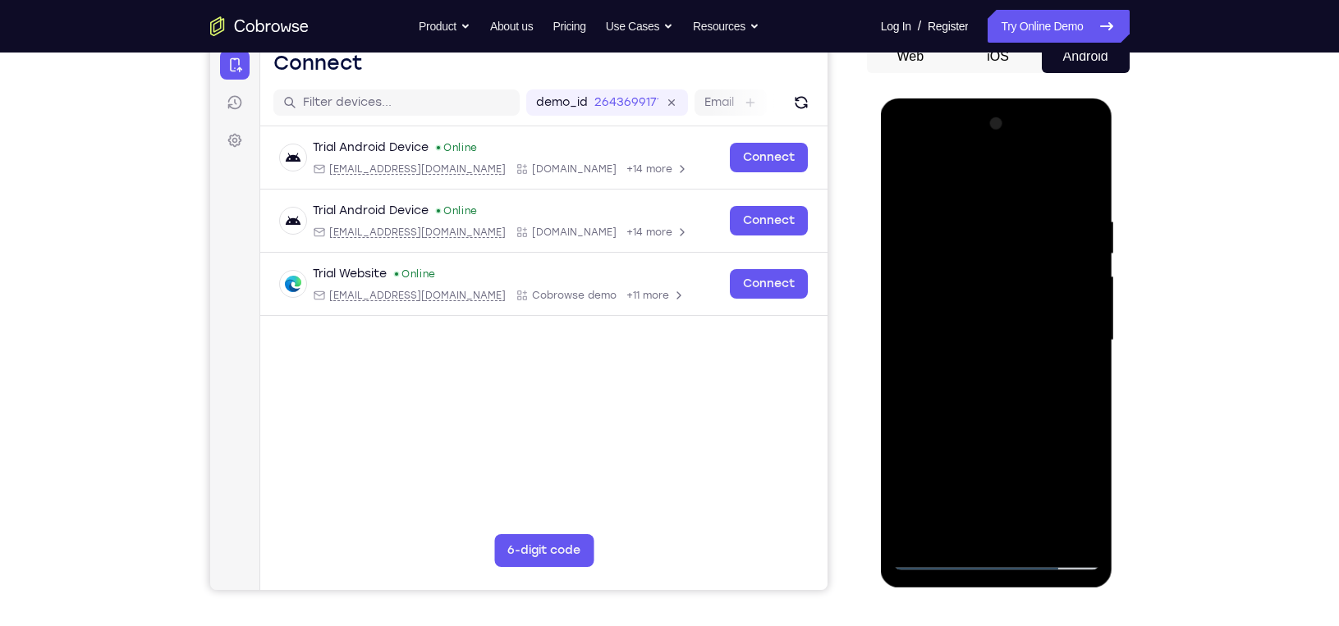
click at [1059, 529] on div at bounding box center [996, 341] width 207 height 460
click at [1088, 456] on div at bounding box center [996, 341] width 207 height 460
click at [1064, 524] on div at bounding box center [996, 341] width 207 height 460
click at [1076, 493] on div at bounding box center [996, 341] width 207 height 460
click at [1064, 527] on div at bounding box center [996, 341] width 207 height 460
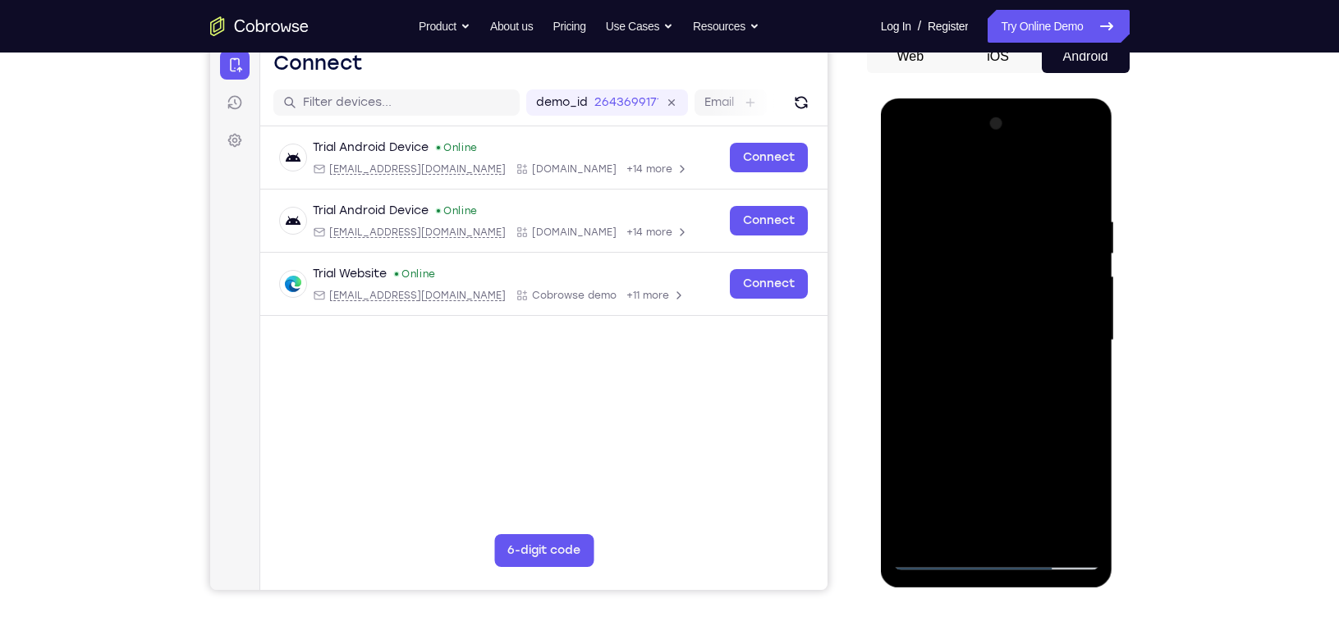
click at [1086, 473] on div at bounding box center [996, 341] width 207 height 460
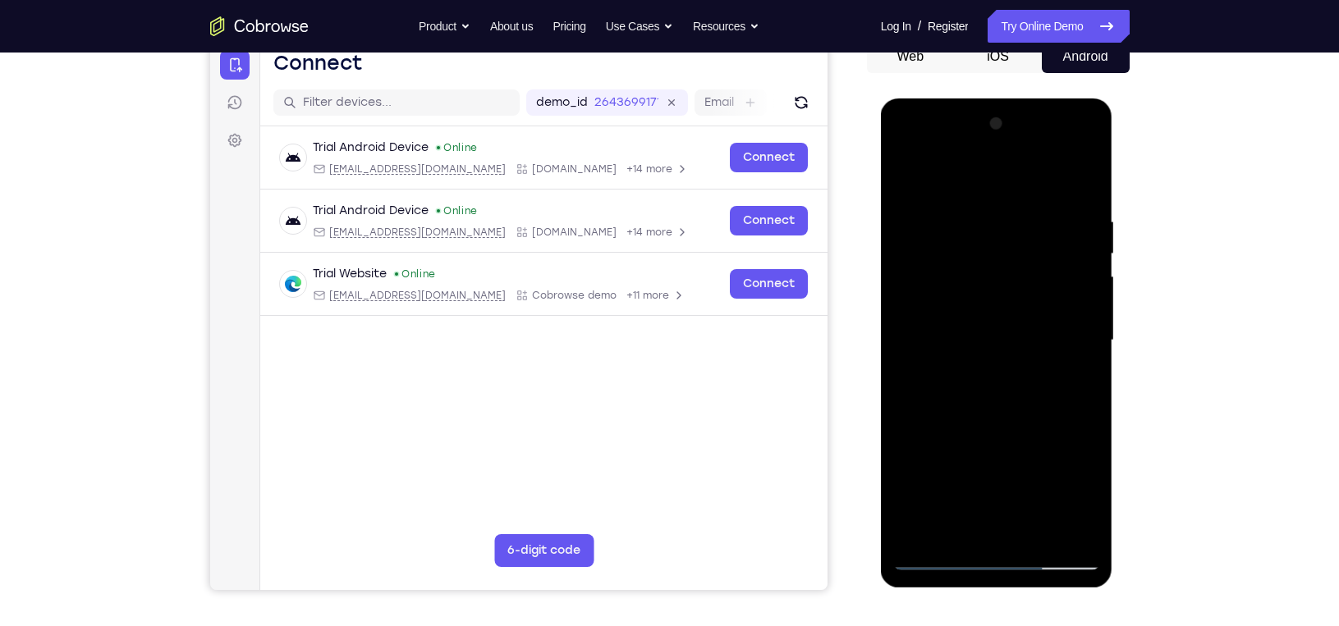
click at [1065, 527] on div at bounding box center [996, 341] width 207 height 460
click at [1092, 475] on div at bounding box center [996, 341] width 207 height 460
click at [1080, 432] on div at bounding box center [996, 341] width 207 height 460
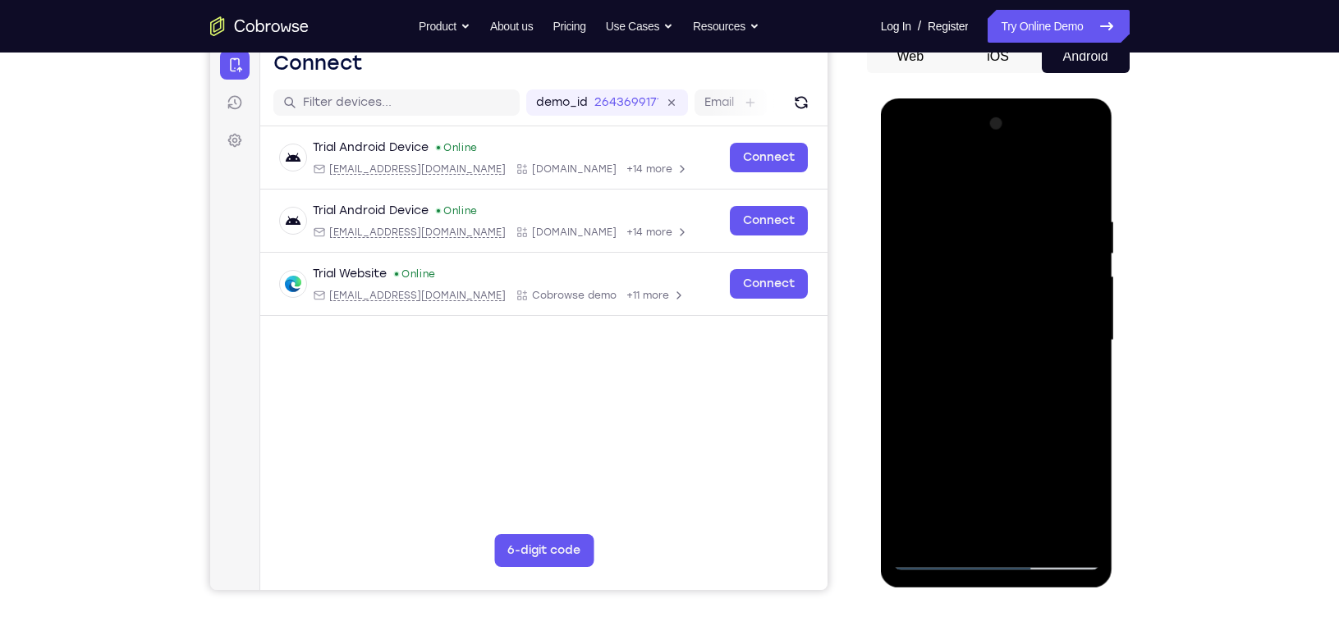
click at [1080, 432] on div at bounding box center [996, 341] width 207 height 460
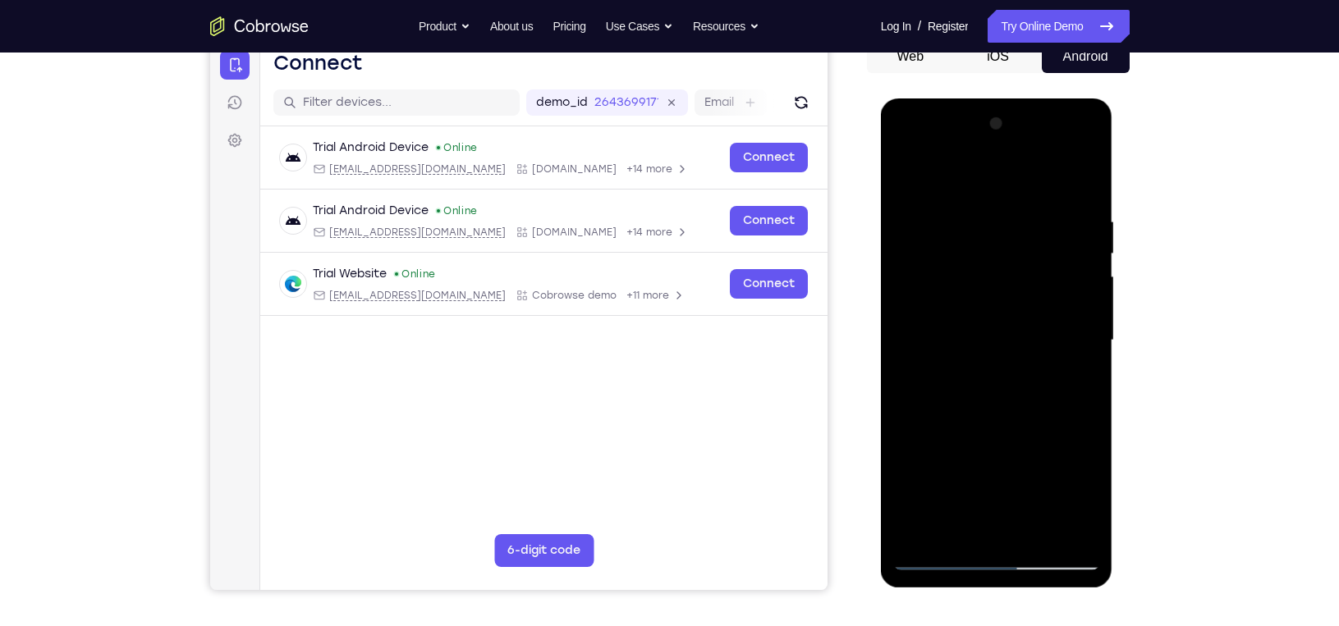
click at [1080, 432] on div at bounding box center [996, 341] width 207 height 460
click at [1082, 181] on div at bounding box center [996, 341] width 207 height 460
drag, startPoint x: 1020, startPoint y: 262, endPoint x: 1018, endPoint y: 451, distance: 189.6
click at [1018, 451] on div at bounding box center [996, 341] width 207 height 460
click at [1088, 405] on div at bounding box center [996, 341] width 207 height 460
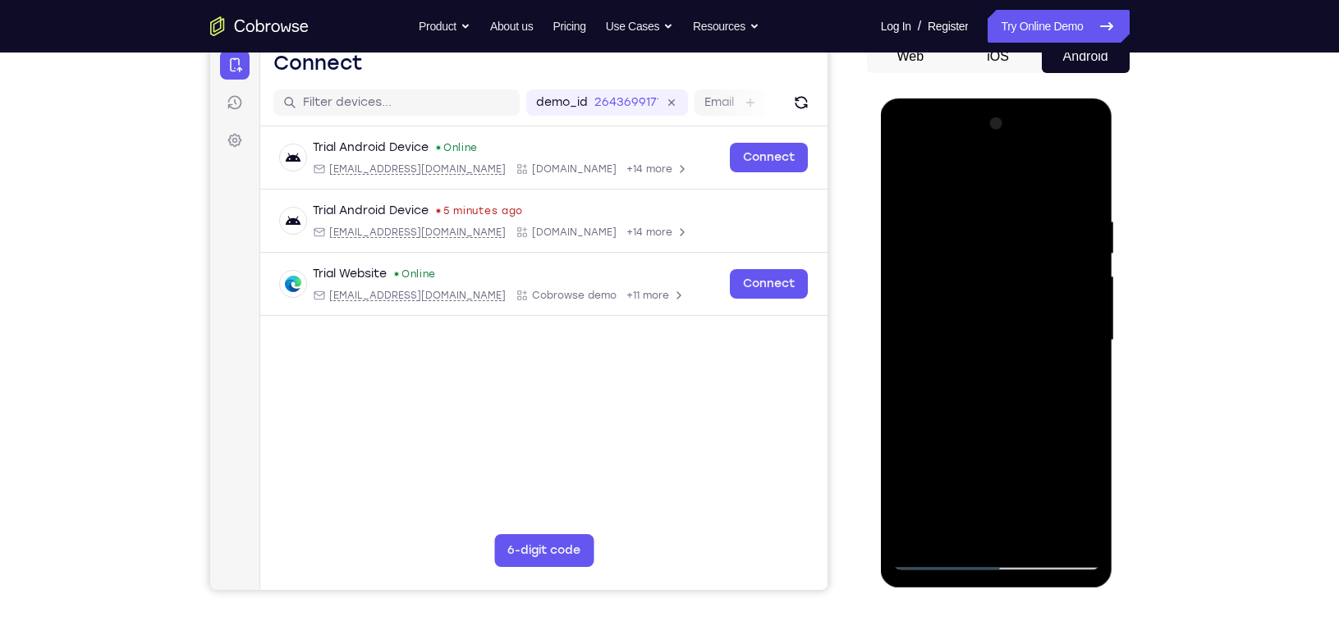
click at [1041, 532] on div at bounding box center [996, 341] width 207 height 460
click at [988, 426] on div at bounding box center [996, 341] width 207 height 460
click at [944, 340] on div at bounding box center [996, 341] width 207 height 460
click at [932, 177] on div at bounding box center [996, 341] width 207 height 460
click at [923, 214] on div at bounding box center [996, 341] width 207 height 460
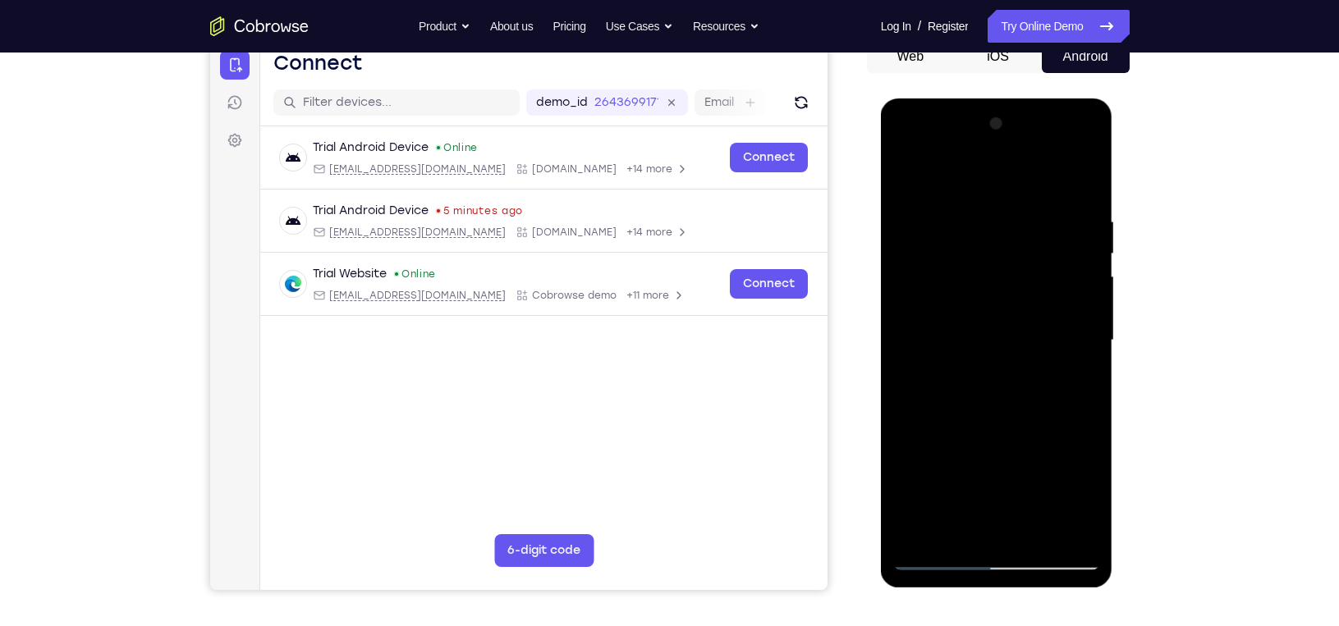
click at [1083, 181] on div at bounding box center [996, 341] width 207 height 460
click at [904, 187] on div at bounding box center [996, 341] width 207 height 460
click at [905, 175] on div at bounding box center [996, 341] width 207 height 460
click at [909, 176] on div at bounding box center [996, 341] width 207 height 460
click at [955, 301] on div at bounding box center [996, 341] width 207 height 460
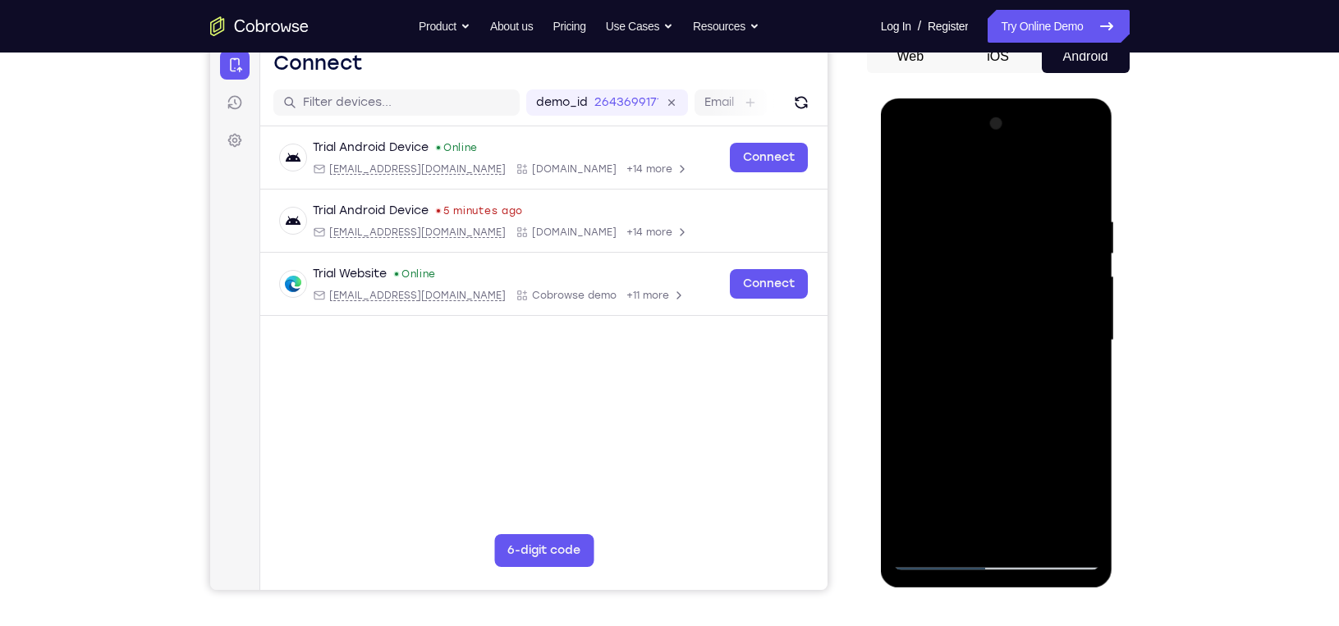
click at [910, 187] on div at bounding box center [996, 341] width 207 height 460
click at [987, 336] on div at bounding box center [996, 341] width 207 height 460
drag, startPoint x: 1028, startPoint y: 308, endPoint x: 1024, endPoint y: 423, distance: 115.0
click at [1024, 423] on div at bounding box center [996, 341] width 207 height 460
drag, startPoint x: 1039, startPoint y: 294, endPoint x: 1035, endPoint y: 429, distance: 135.5
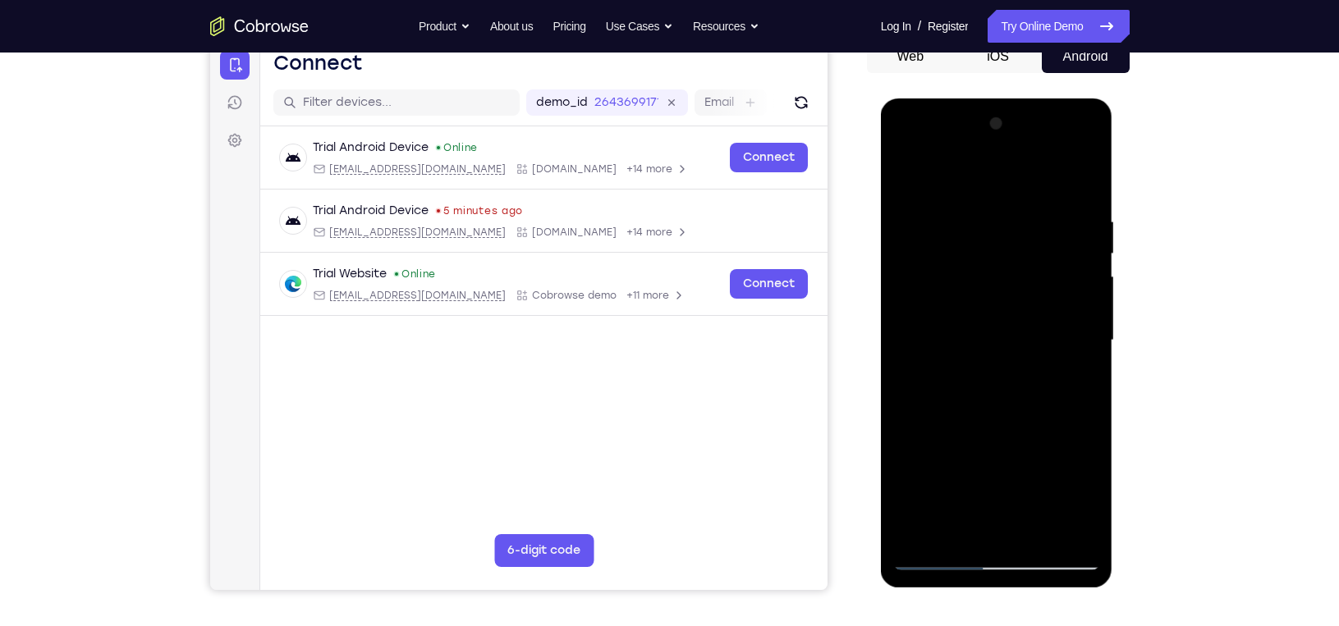
click at [1035, 429] on div at bounding box center [996, 341] width 207 height 460
drag, startPoint x: 1027, startPoint y: 250, endPoint x: 1023, endPoint y: 433, distance: 183.1
click at [1023, 433] on div at bounding box center [996, 341] width 207 height 460
drag, startPoint x: 1006, startPoint y: 254, endPoint x: 1007, endPoint y: 428, distance: 174.0
click at [1007, 428] on div at bounding box center [996, 341] width 207 height 460
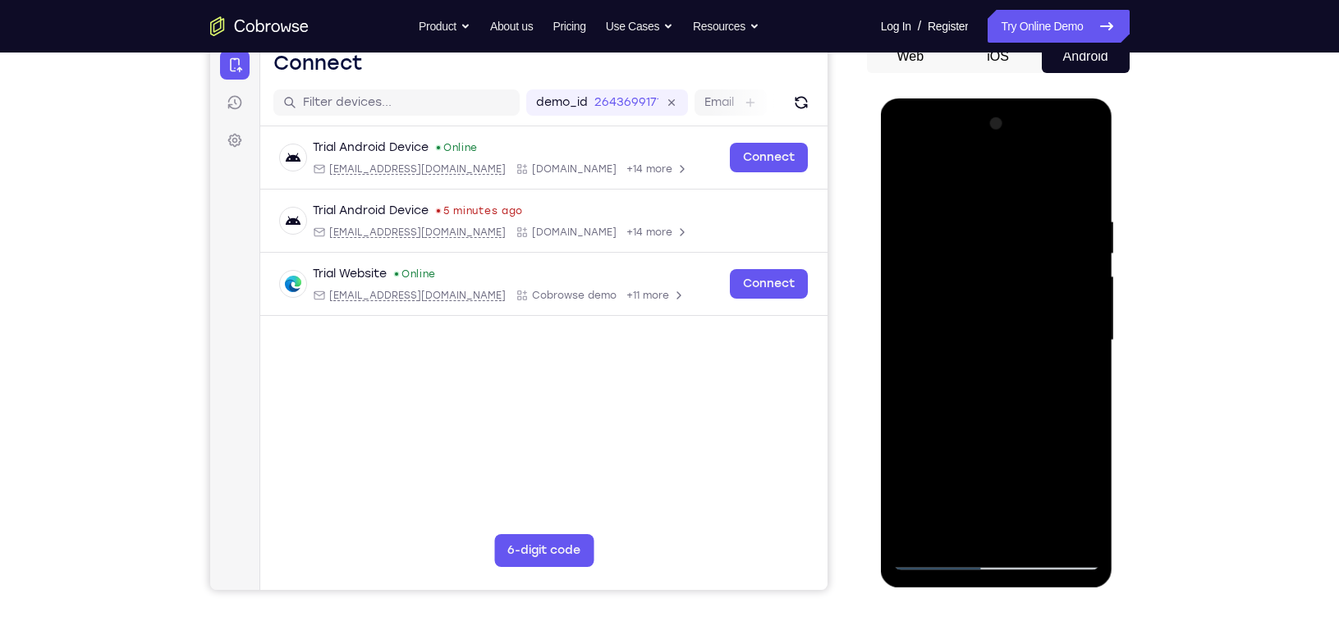
drag, startPoint x: 1009, startPoint y: 446, endPoint x: 983, endPoint y: 263, distance: 184.0
click at [968, 236] on div at bounding box center [996, 341] width 207 height 460
drag, startPoint x: 1022, startPoint y: 420, endPoint x: 987, endPoint y: 242, distance: 181.6
click at [987, 242] on div at bounding box center [996, 341] width 207 height 460
drag, startPoint x: 1021, startPoint y: 440, endPoint x: 999, endPoint y: 251, distance: 190.1
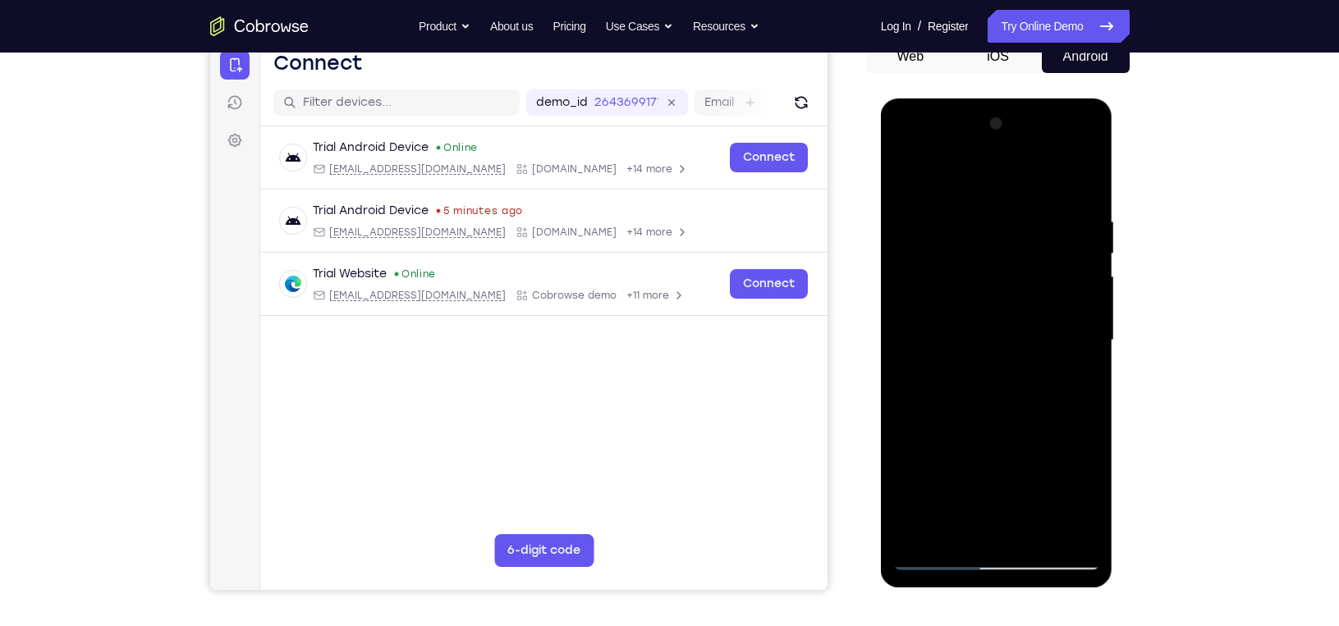
click at [999, 251] on div at bounding box center [996, 341] width 207 height 460
click at [952, 525] on div at bounding box center [996, 341] width 207 height 460
click at [905, 167] on div at bounding box center [996, 341] width 207 height 460
click at [1090, 253] on div at bounding box center [996, 341] width 207 height 460
click at [960, 299] on div at bounding box center [996, 341] width 207 height 460
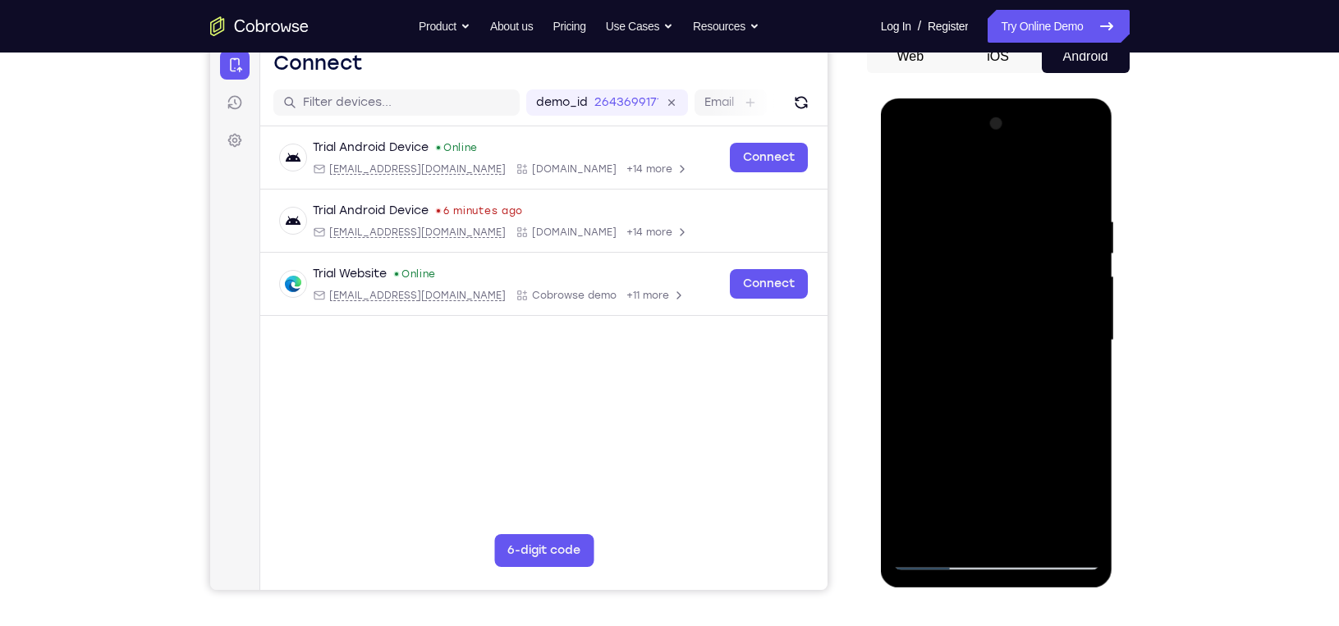
click at [1087, 178] on div at bounding box center [996, 341] width 207 height 460
click at [903, 180] on div at bounding box center [996, 341] width 207 height 460
click at [910, 175] on div at bounding box center [996, 341] width 207 height 460
drag, startPoint x: 978, startPoint y: 210, endPoint x: 971, endPoint y: 400, distance: 189.7
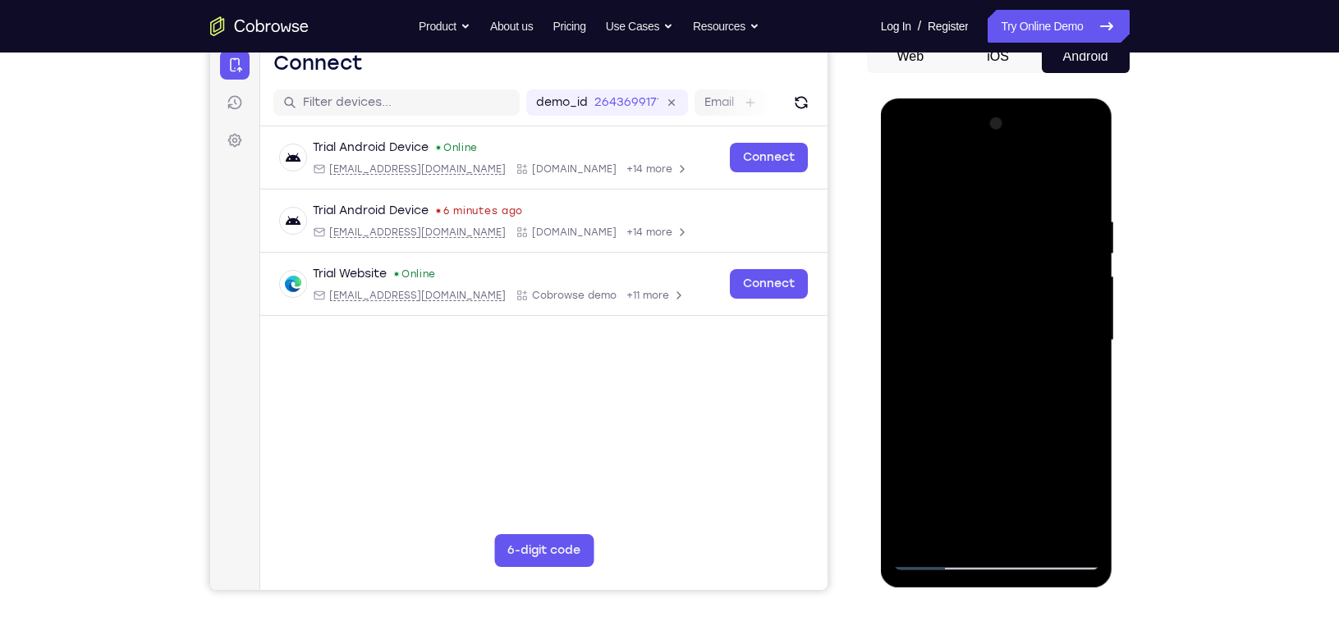
click at [971, 400] on div at bounding box center [996, 341] width 207 height 460
click at [961, 206] on div at bounding box center [996, 341] width 207 height 460
click at [1079, 388] on div at bounding box center [996, 341] width 207 height 460
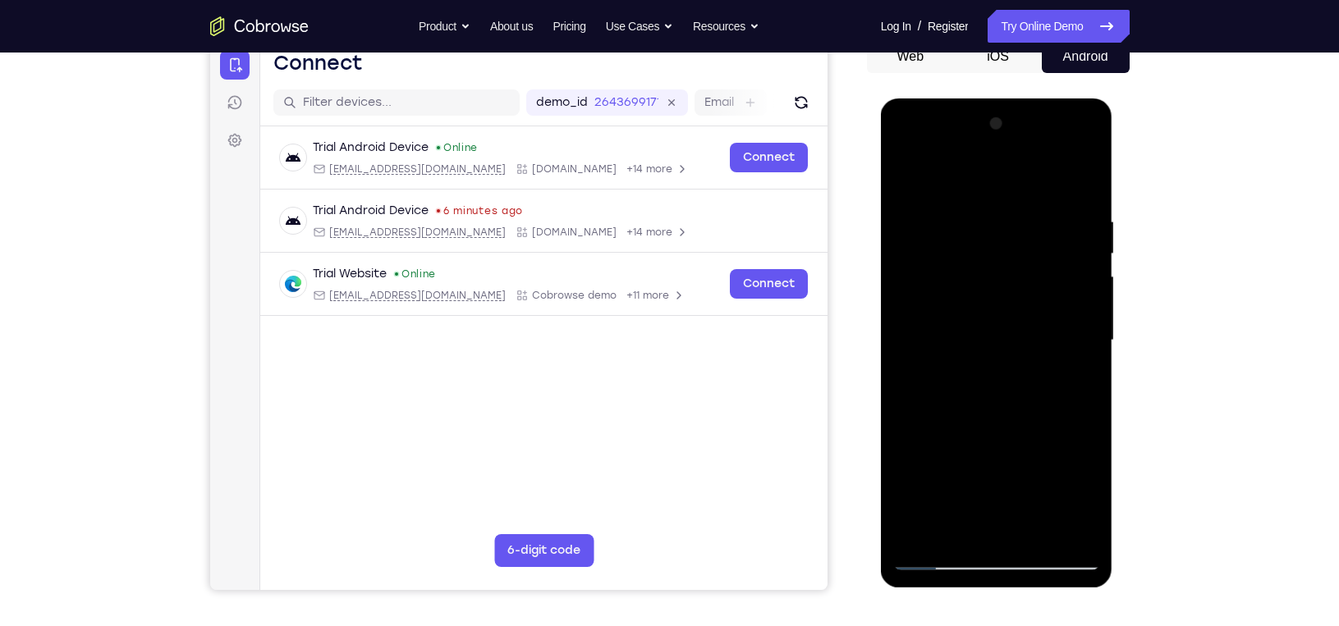
click at [1079, 388] on div at bounding box center [996, 341] width 207 height 460
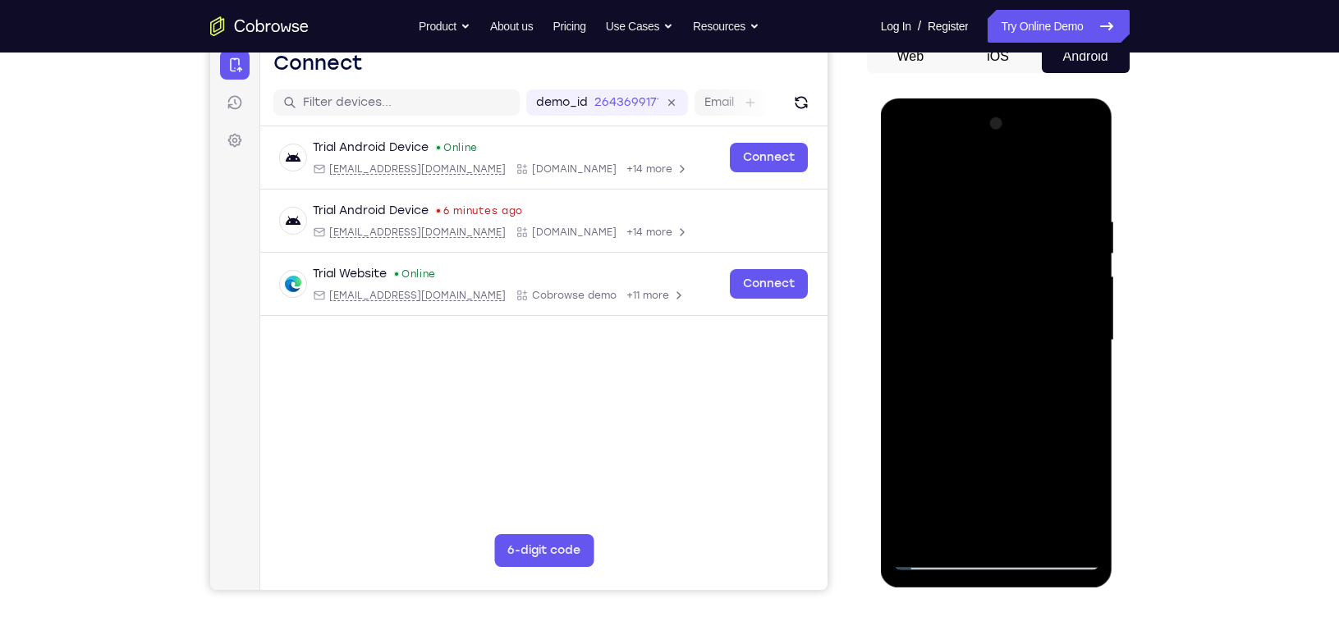
click at [1057, 325] on div at bounding box center [996, 341] width 207 height 460
click at [1088, 382] on div at bounding box center [996, 341] width 207 height 460
click at [1088, 381] on div at bounding box center [996, 341] width 207 height 460
click at [1078, 366] on div at bounding box center [996, 341] width 207 height 460
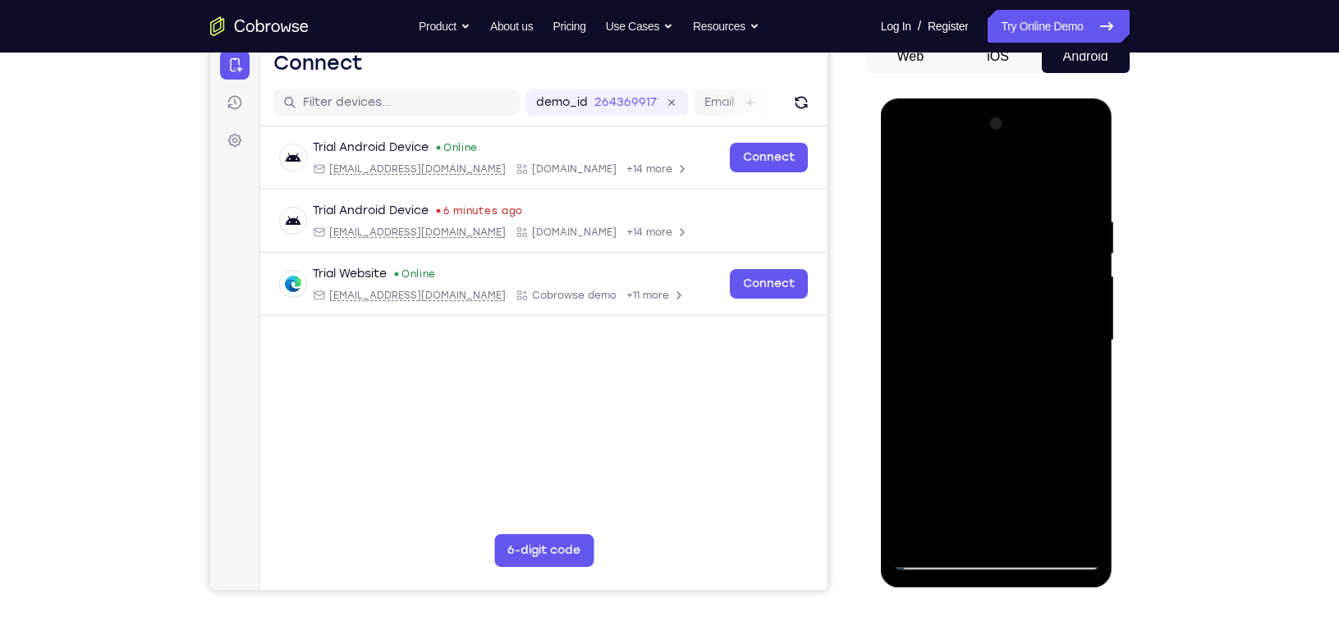
click at [1083, 404] on div at bounding box center [996, 341] width 207 height 460
click at [1089, 376] on div at bounding box center [996, 341] width 207 height 460
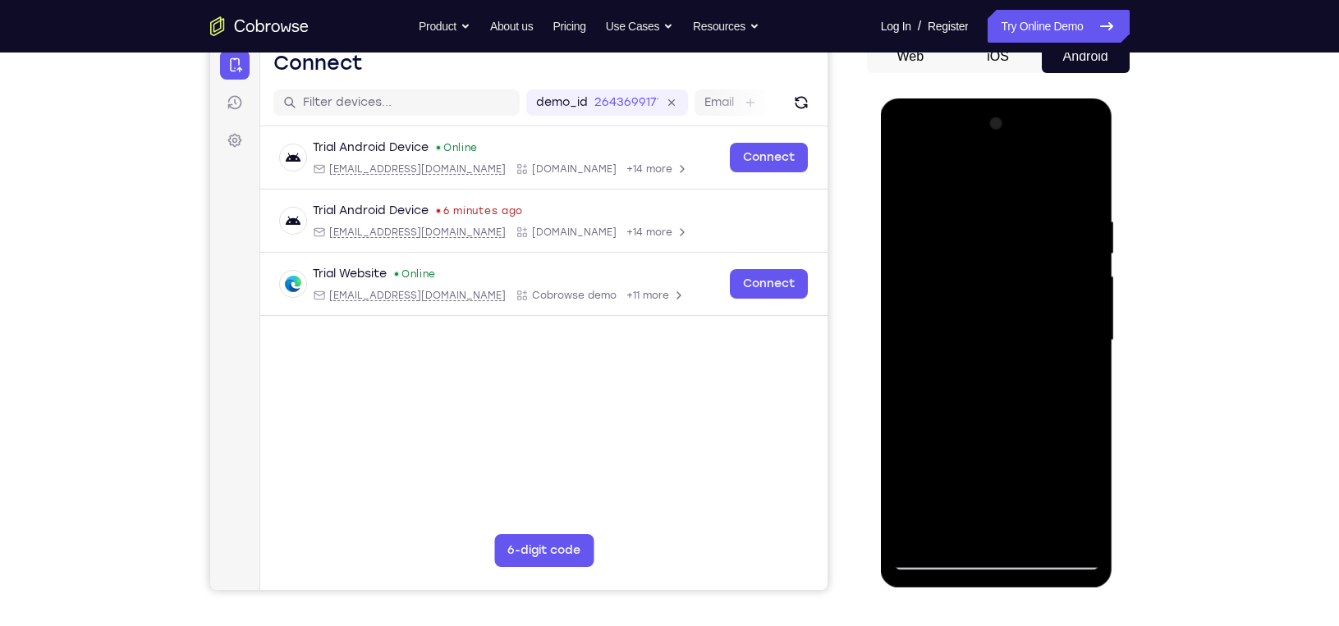
click at [1089, 376] on div at bounding box center [996, 341] width 207 height 460
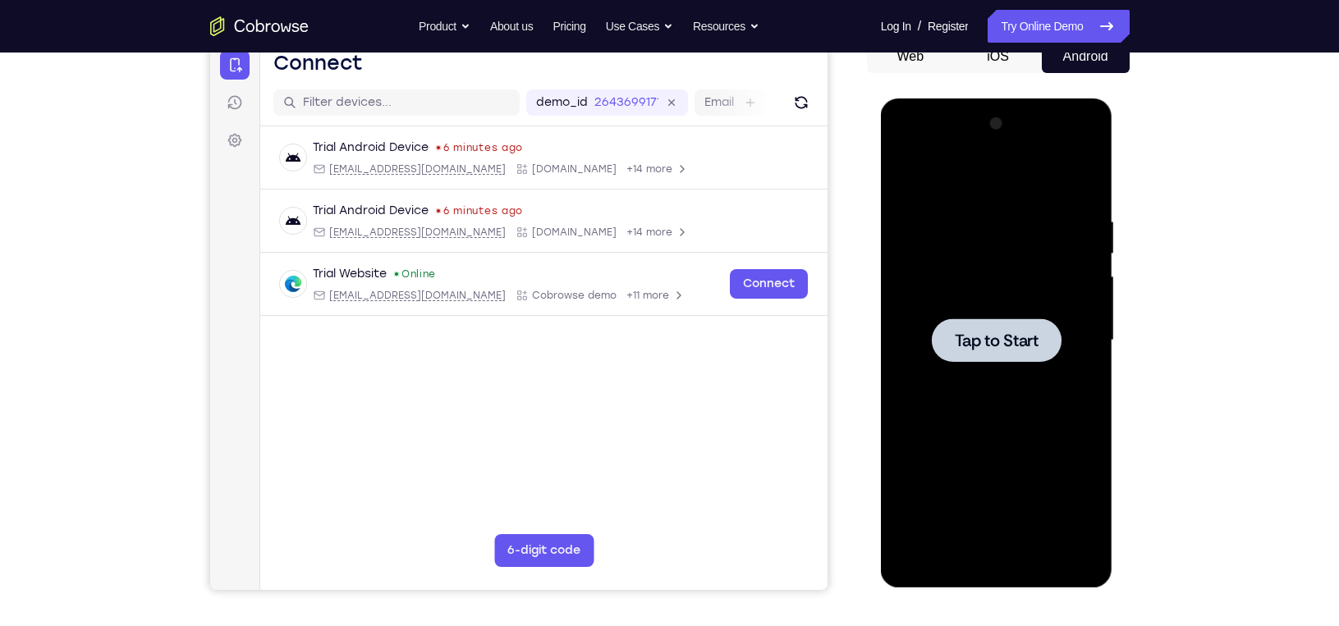
click at [980, 338] on span "Tap to Start" at bounding box center [997, 340] width 84 height 16
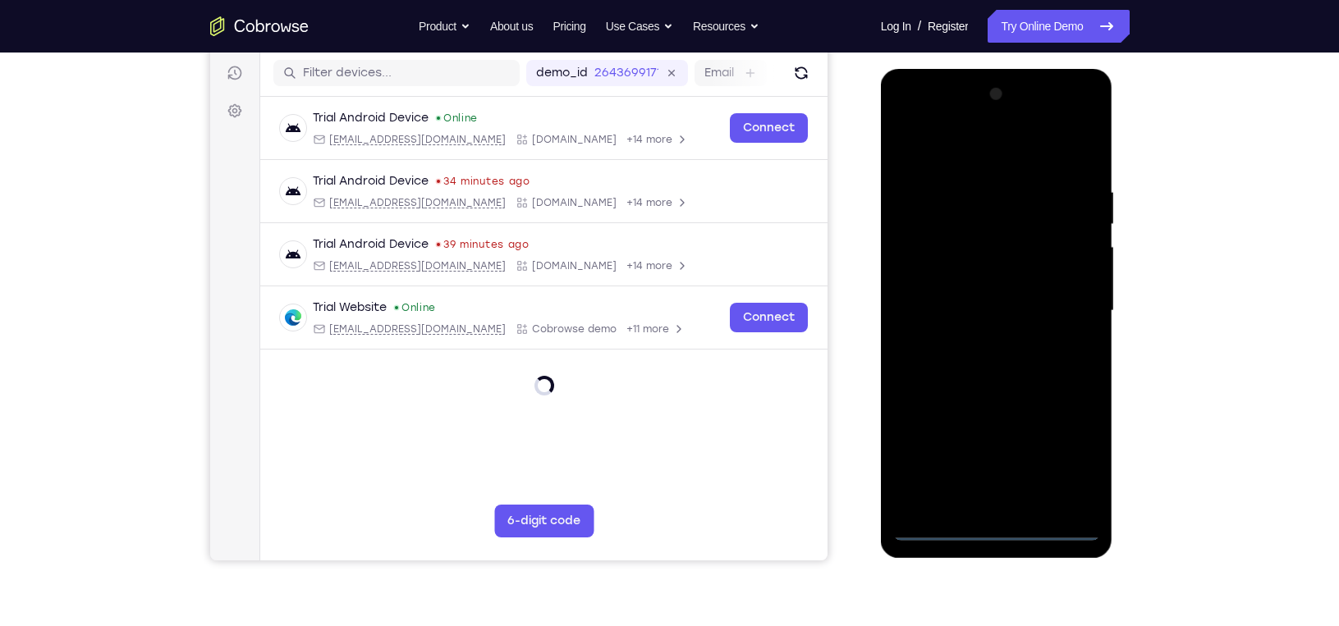
scroll to position [204, 0]
click at [996, 526] on div at bounding box center [996, 310] width 207 height 460
click at [1069, 456] on div at bounding box center [996, 310] width 207 height 460
click at [943, 155] on div at bounding box center [996, 310] width 207 height 460
click at [1064, 292] on div at bounding box center [996, 310] width 207 height 460
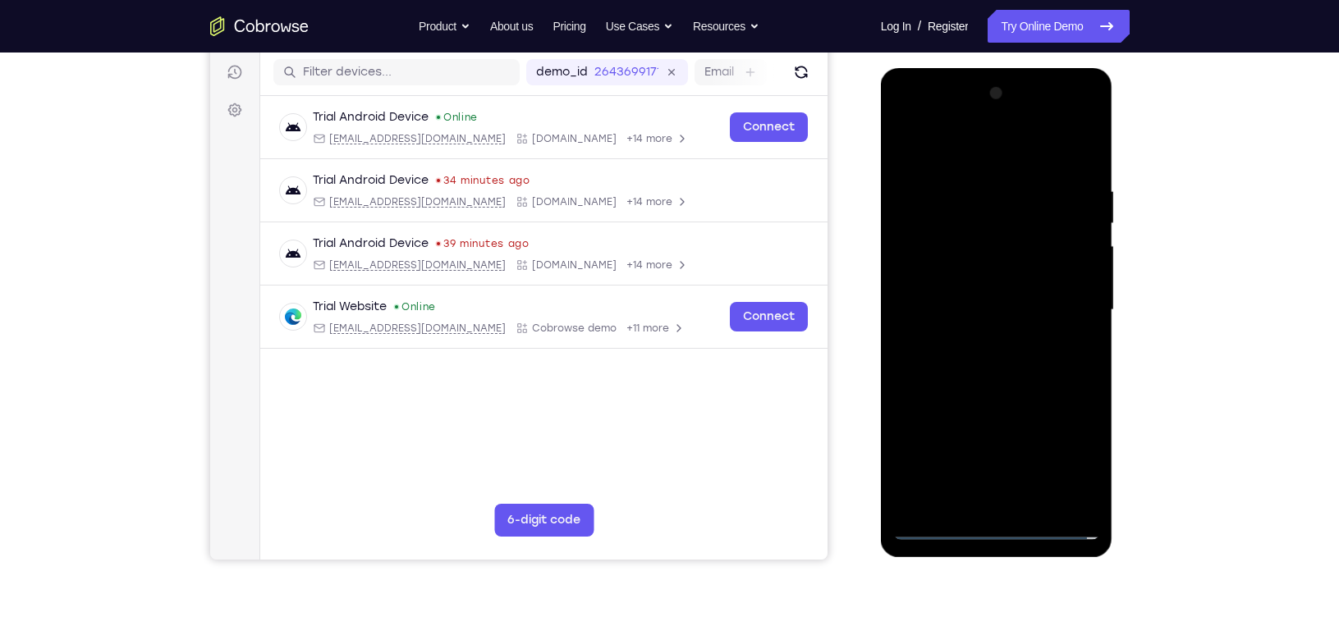
click at [974, 337] on div at bounding box center [996, 310] width 207 height 460
click at [960, 274] on div at bounding box center [996, 310] width 207 height 460
click at [956, 295] on div at bounding box center [996, 310] width 207 height 460
click at [956, 341] on div at bounding box center [996, 310] width 207 height 460
click at [998, 268] on div at bounding box center [996, 310] width 207 height 460
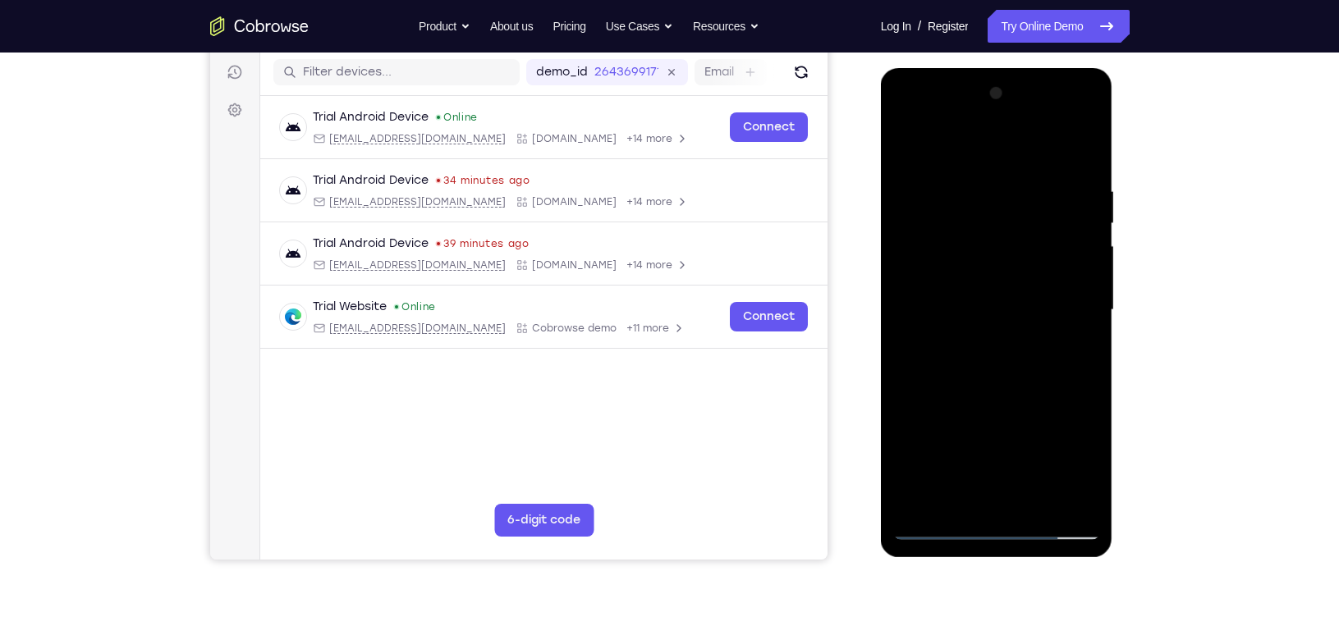
click at [977, 173] on div at bounding box center [996, 310] width 207 height 460
